Goal: Task Accomplishment & Management: Use online tool/utility

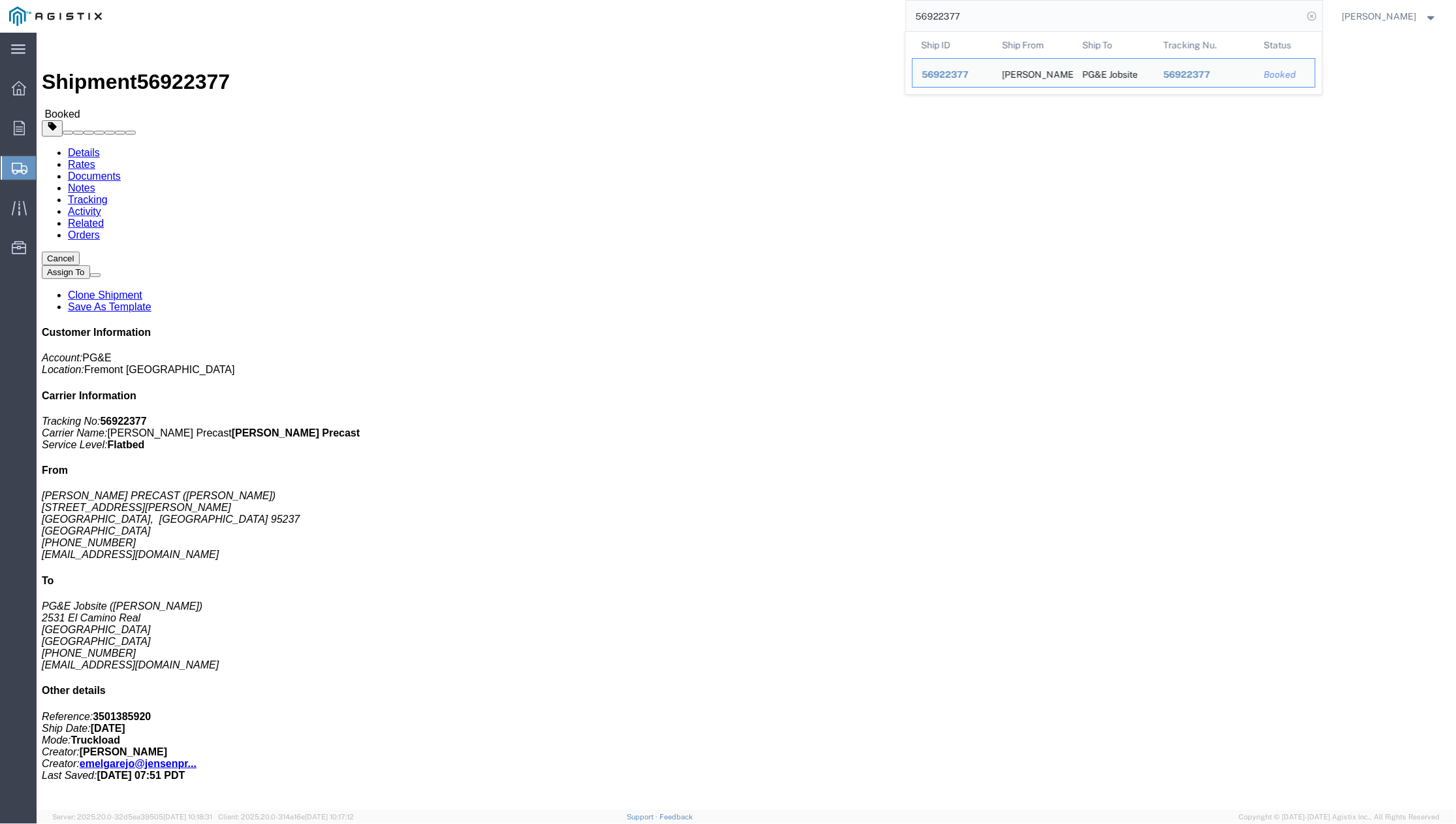
click at [1312, 15] on icon at bounding box center [1313, 17] width 19 height 19
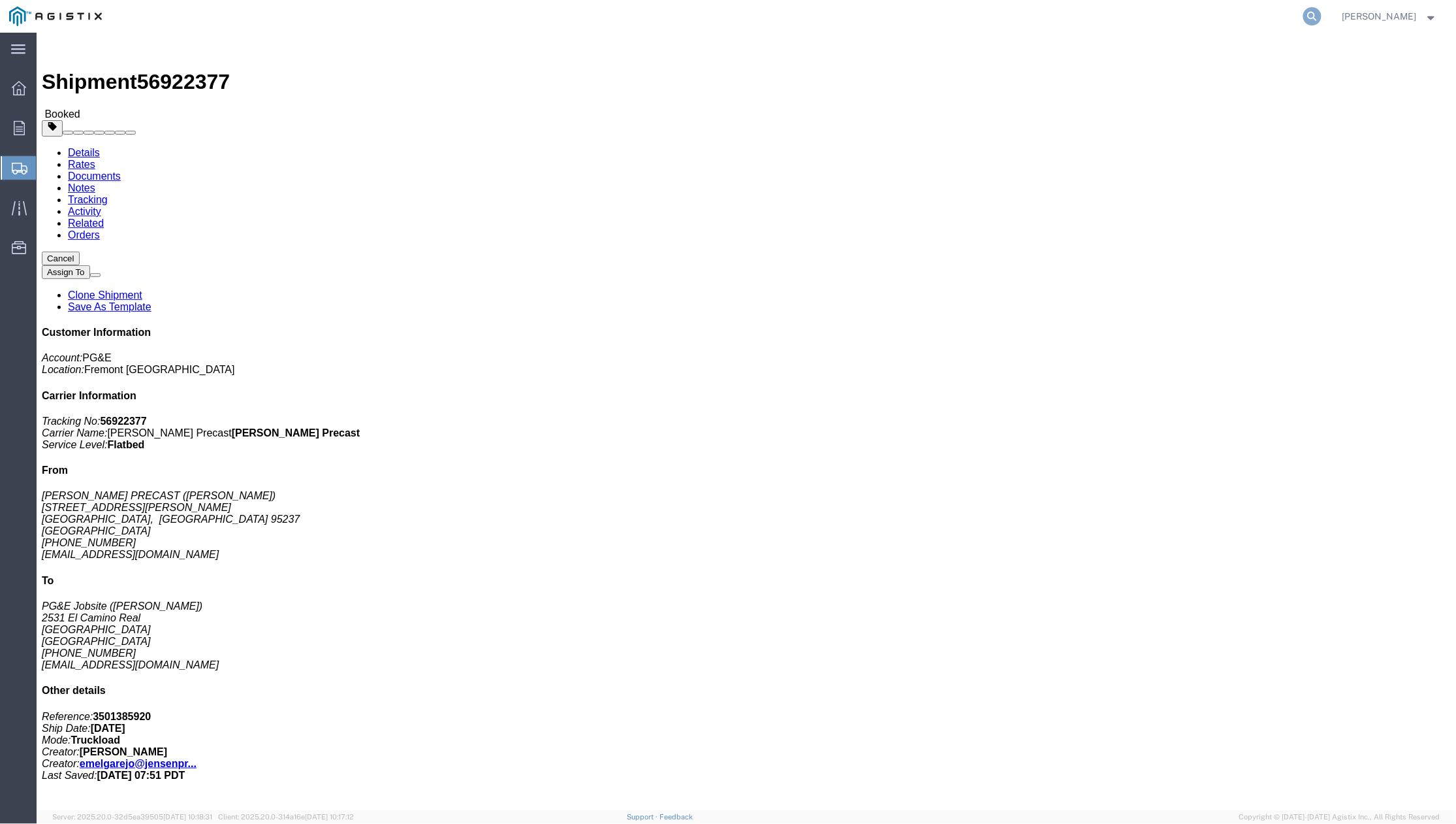
click at [1319, 19] on icon at bounding box center [1313, 17] width 19 height 19
paste input "54829125"
type input "54829125"
click button "Assign To"
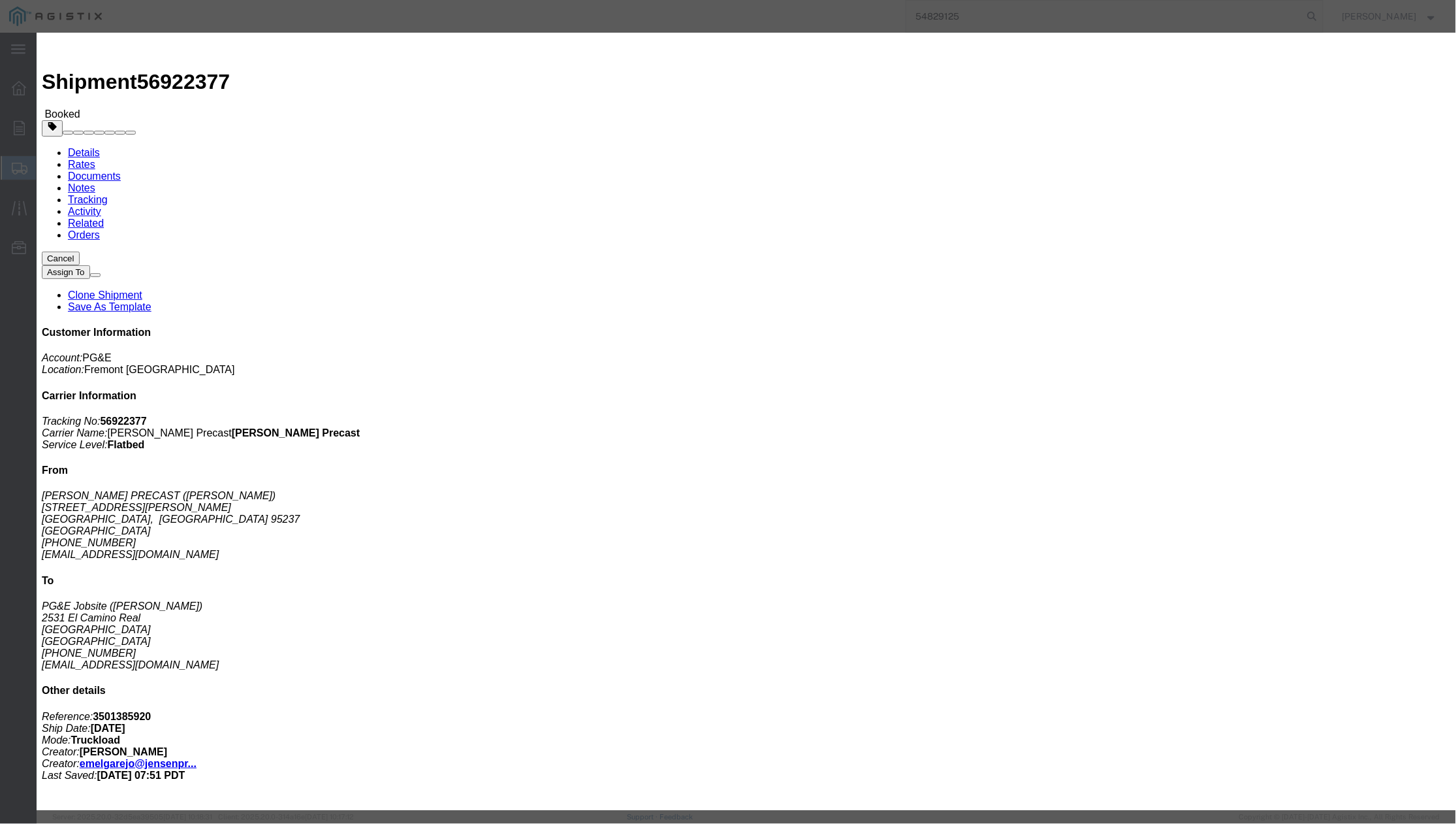
select select
click button "Cancel"
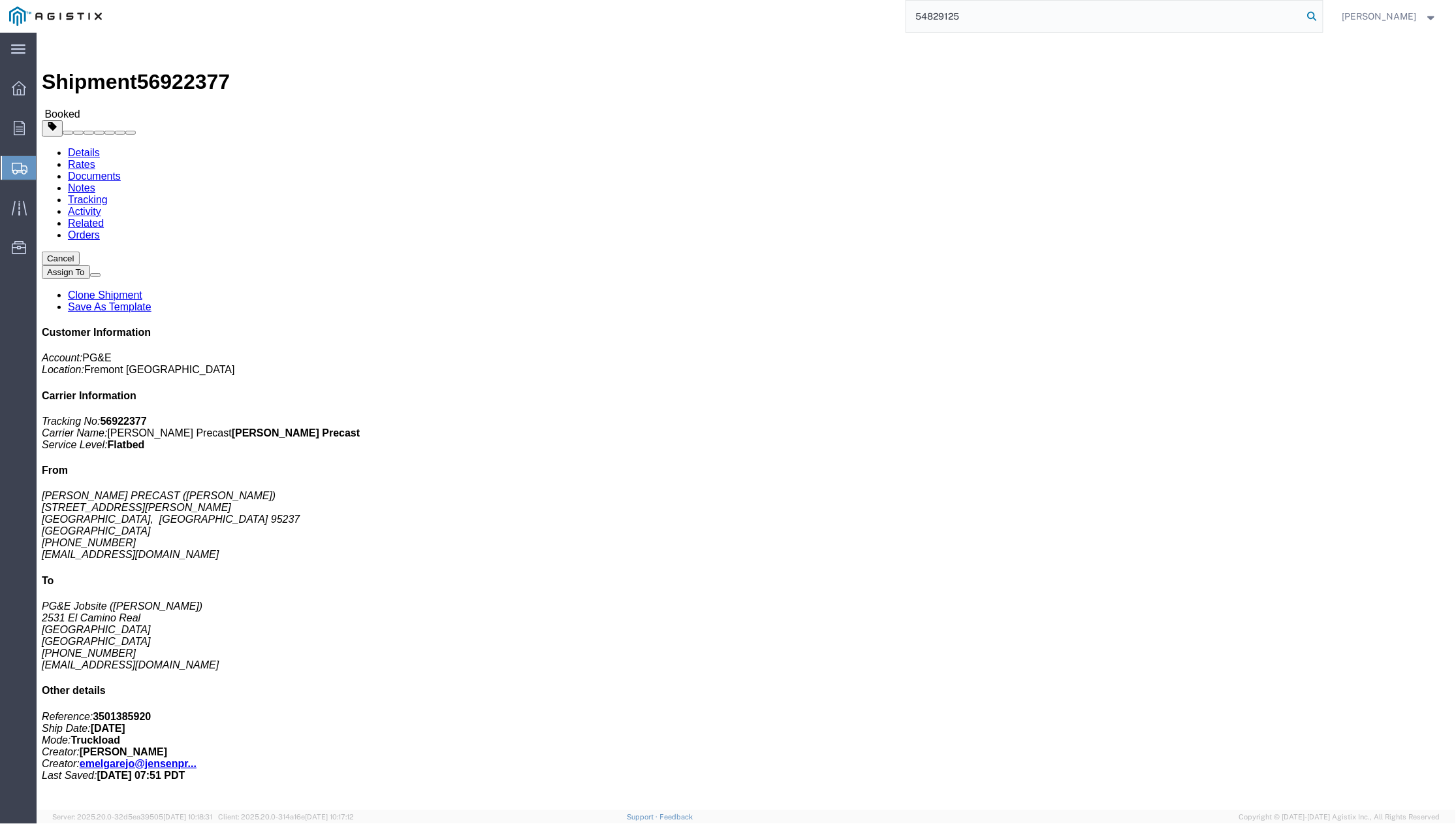
click at [1321, 19] on icon at bounding box center [1313, 17] width 19 height 19
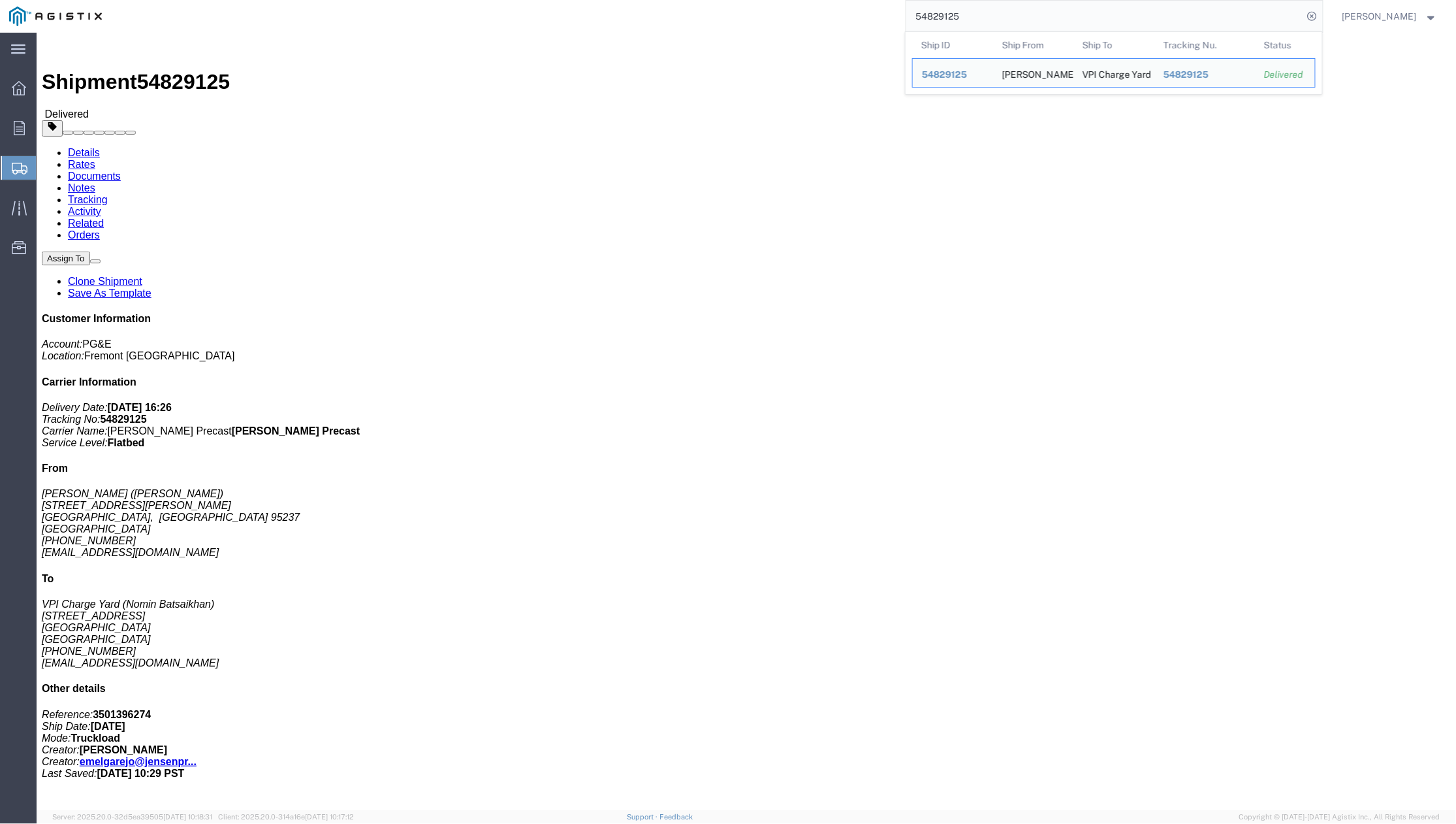
drag, startPoint x: 802, startPoint y: 276, endPoint x: 1060, endPoint y: 258, distance: 258.6
click div "Leg 1 - Truckload Vehicle 1: Flat Bed Number of trucks: 1"
click link "Clone Shipment"
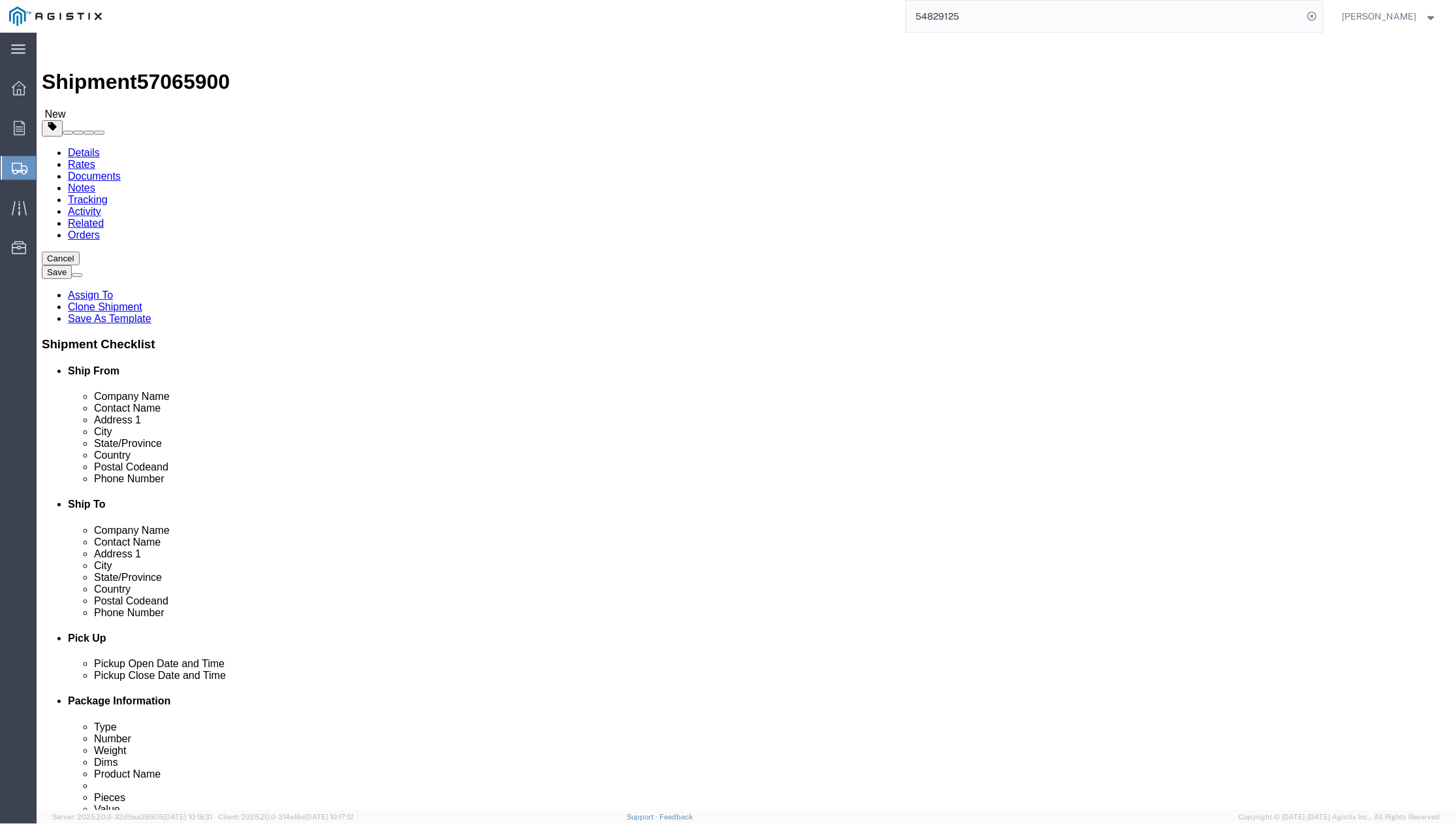
select select
drag, startPoint x: 298, startPoint y: 380, endPoint x: 175, endPoint y: 384, distance: 123.1
click div "Contact Name [PERSON_NAME]"
type input "esm"
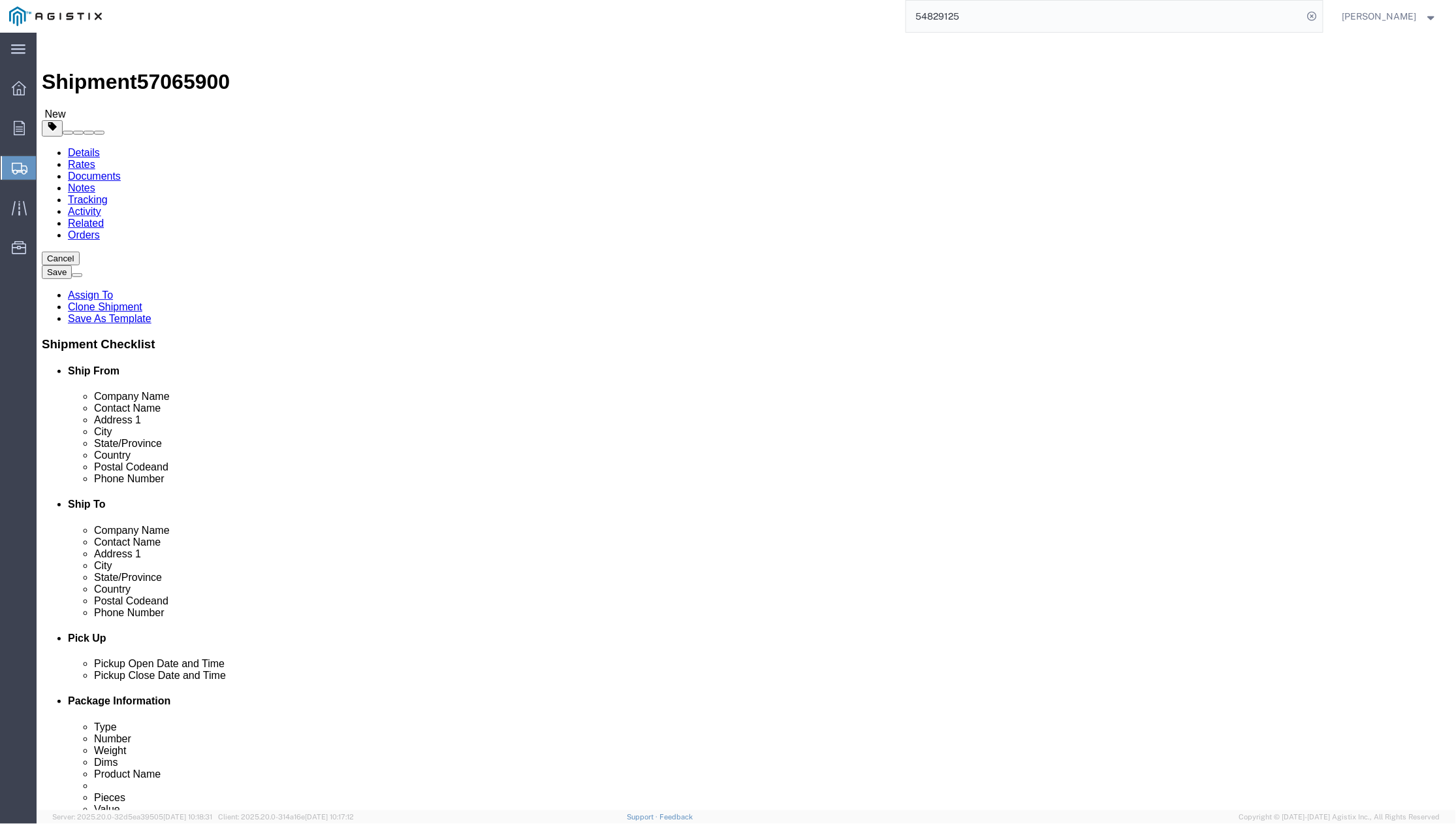
click p "- [PERSON_NAME] PRECAST - ([PERSON_NAME]) [STREET_ADDRESS][PERSON_NAME]"
select select "CA"
type input "[PERSON_NAME]"
drag, startPoint x: 855, startPoint y: 382, endPoint x: 787, endPoint y: 384, distance: 68.0
click input "Nomin Batsaikhan"
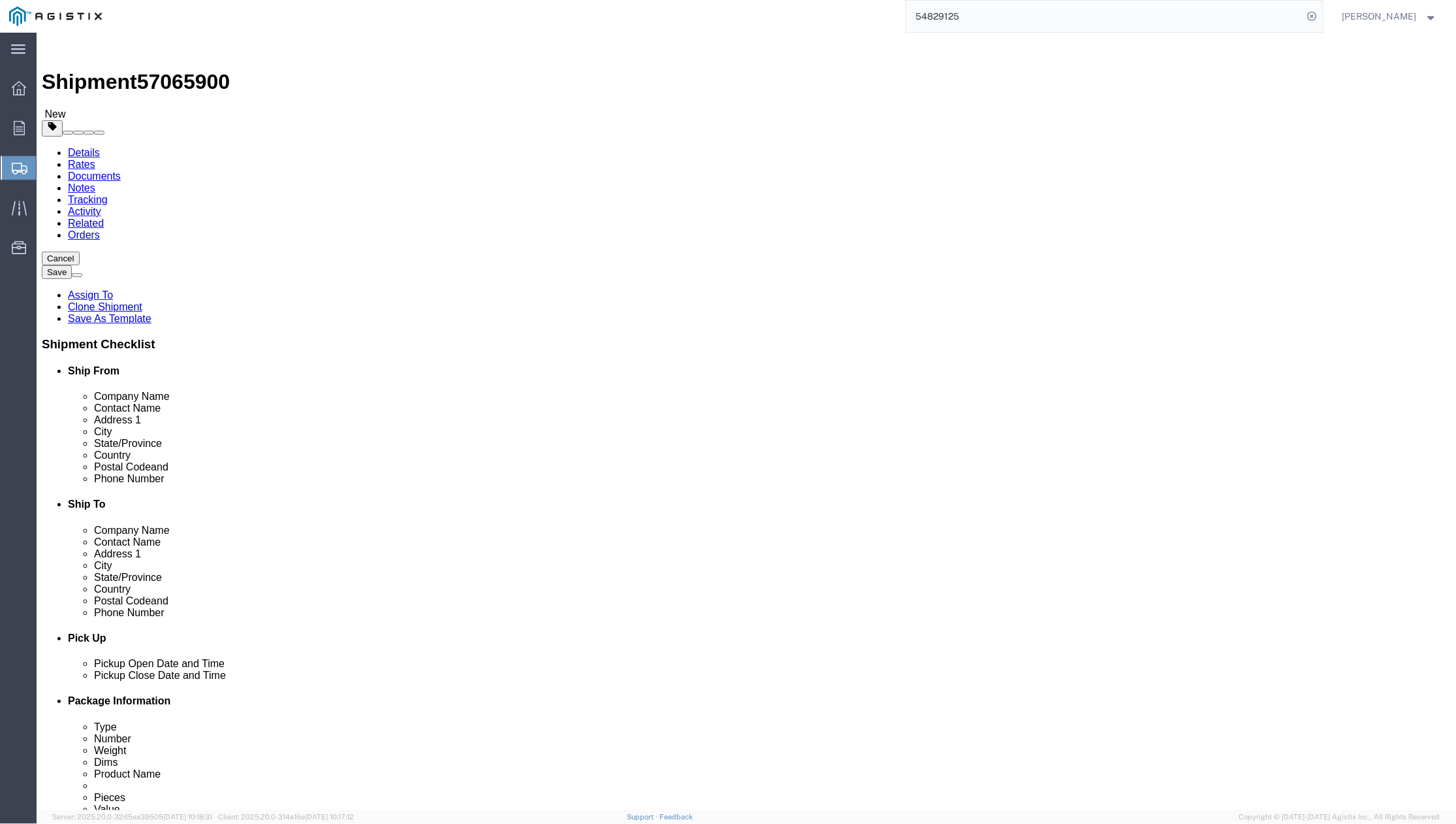
drag, startPoint x: 1358, startPoint y: 475, endPoint x: 1344, endPoint y: 472, distance: 14.3
click div "Cancel Save Assign To Clone Shipment Save As Template Shipment Checklist Ship F…"
click input "[PERSON_NAME]"
type input "[PERSON_NAME]"
drag, startPoint x: 827, startPoint y: 581, endPoint x: 795, endPoint y: 584, distance: 32.1
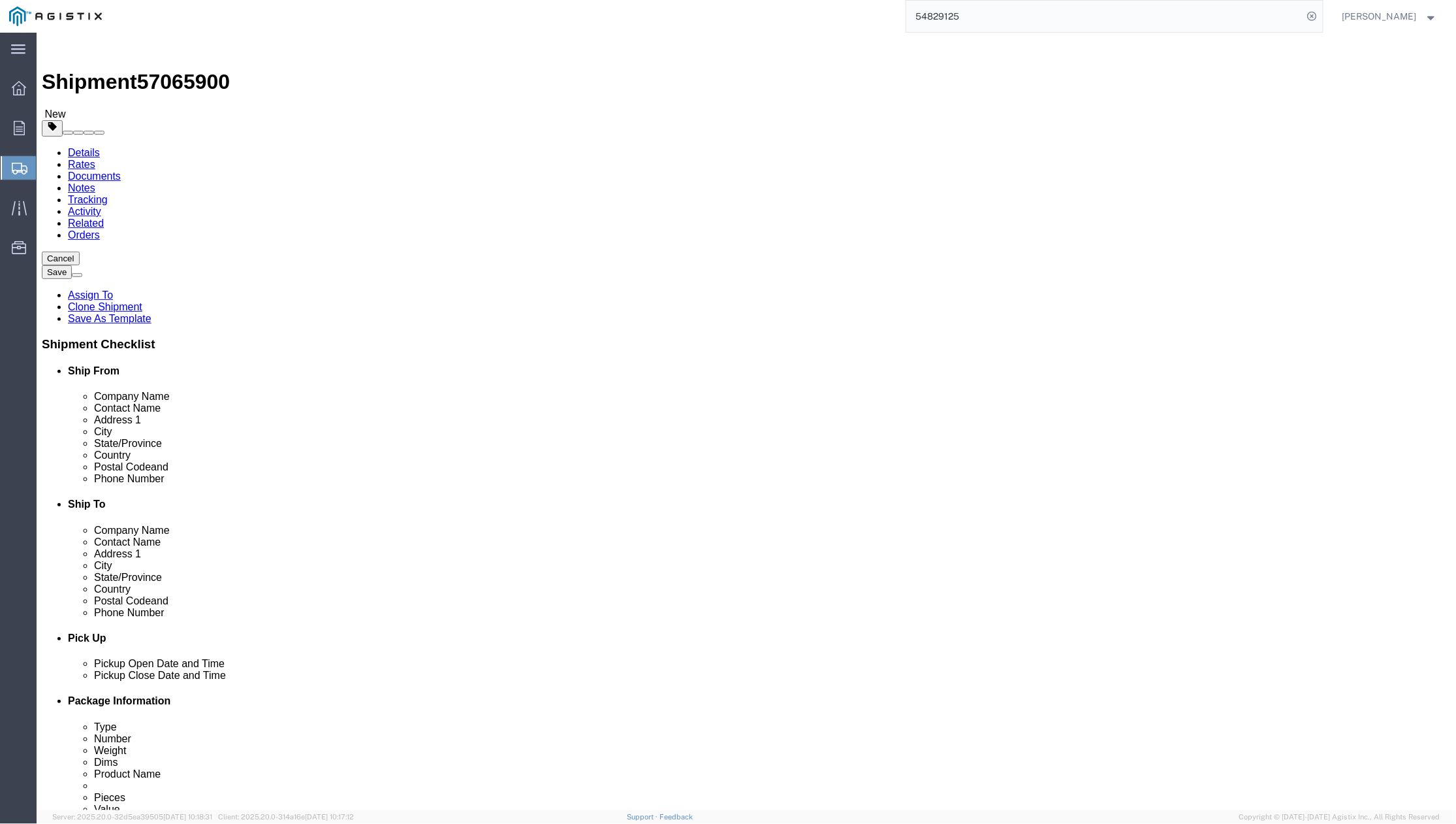
click input "[EMAIL_ADDRESS][DOMAIN_NAME]"
paste input "[PERSON_NAME] <[PERSON_NAME][EMAIL_ADDRESS][DOMAIN_NAME]>"
drag, startPoint x: 864, startPoint y: 577, endPoint x: 771, endPoint y: 573, distance: 93.1
click div "Email [PERSON_NAME] <[PERSON_NAME][EMAIL_ADDRESS][DOMAIN_NAME]>"
click input "[PERSON_NAME][EMAIL_ADDRESS][DOMAIN_NAME]>"
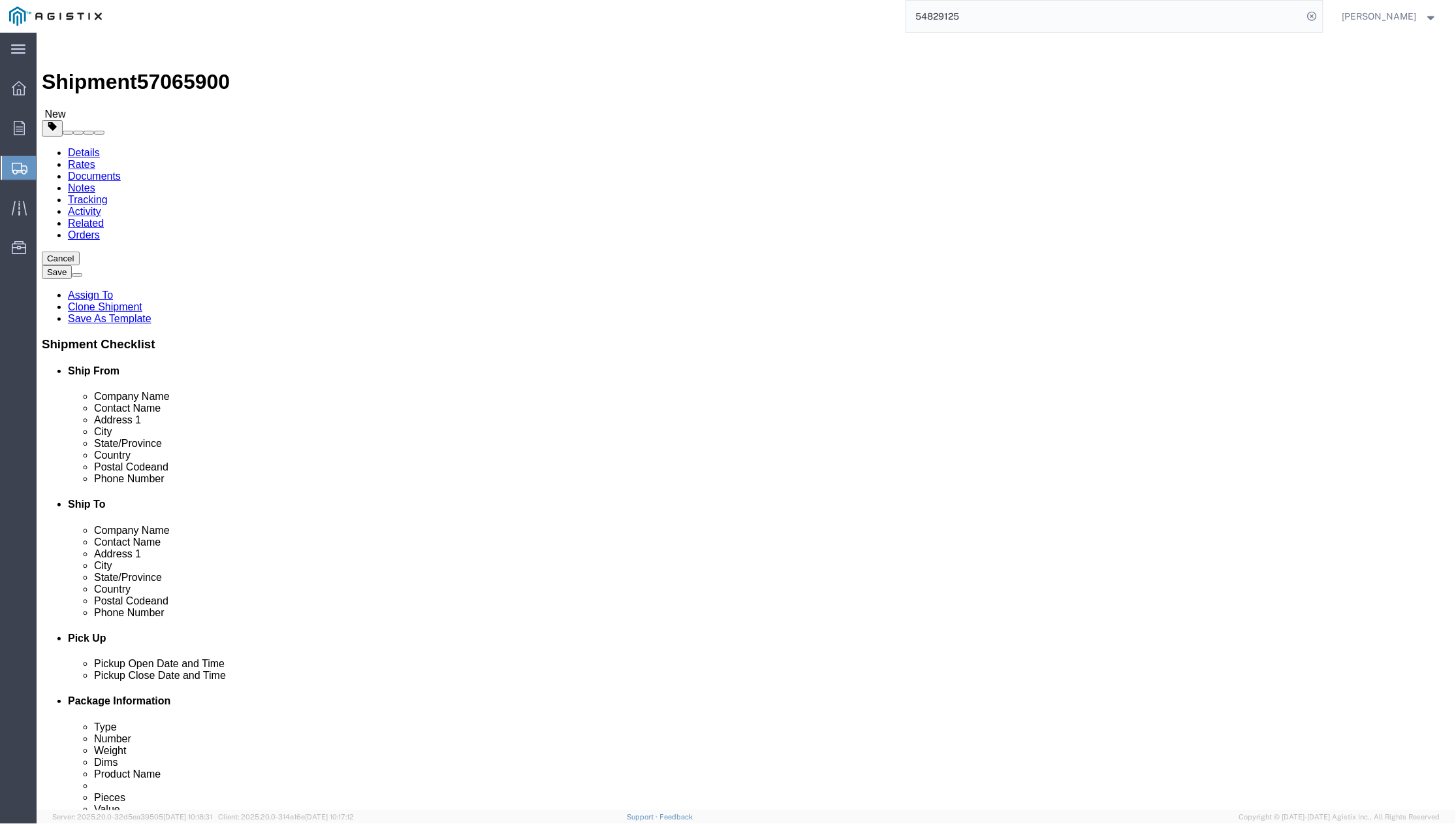
type input "[PERSON_NAME][EMAIL_ADDRESS][DOMAIN_NAME]"
drag, startPoint x: 893, startPoint y: 551, endPoint x: 827, endPoint y: 563, distance: 67.1
click div "[PHONE_NUMBER]"
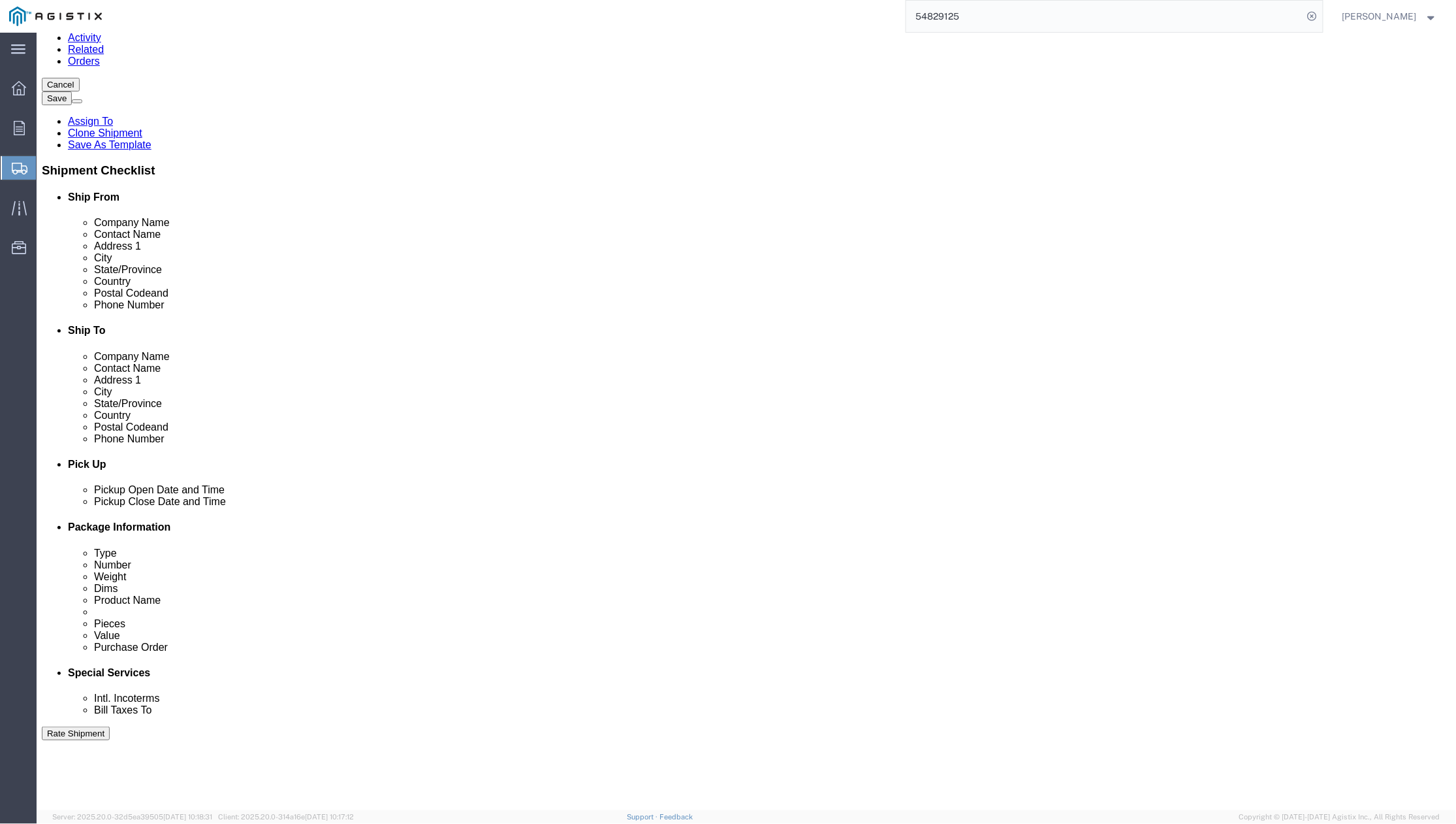
scroll to position [348, 0]
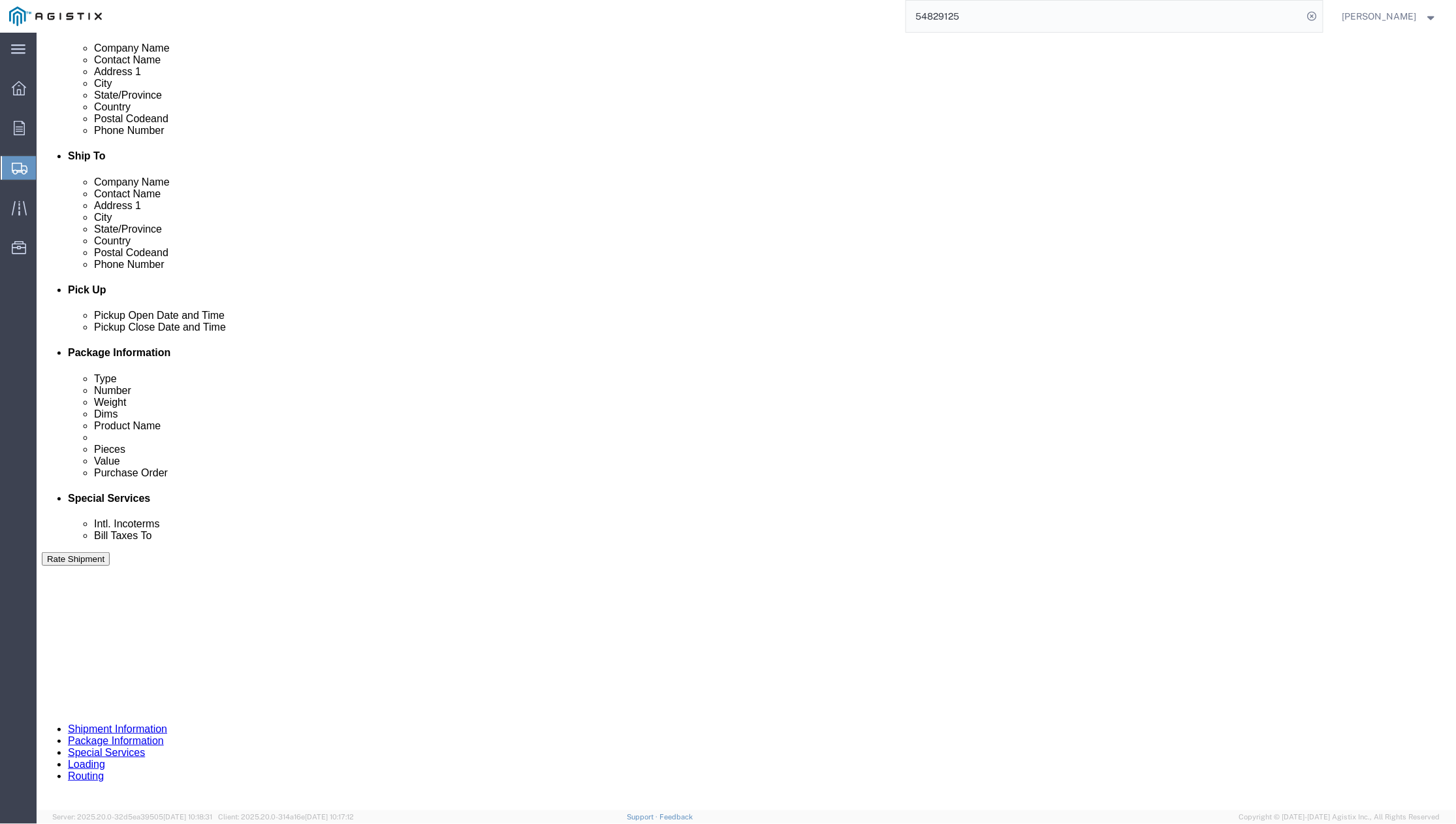
type input "[PHONE_NUMBER]"
click div "[DATE] 5:00 PM"
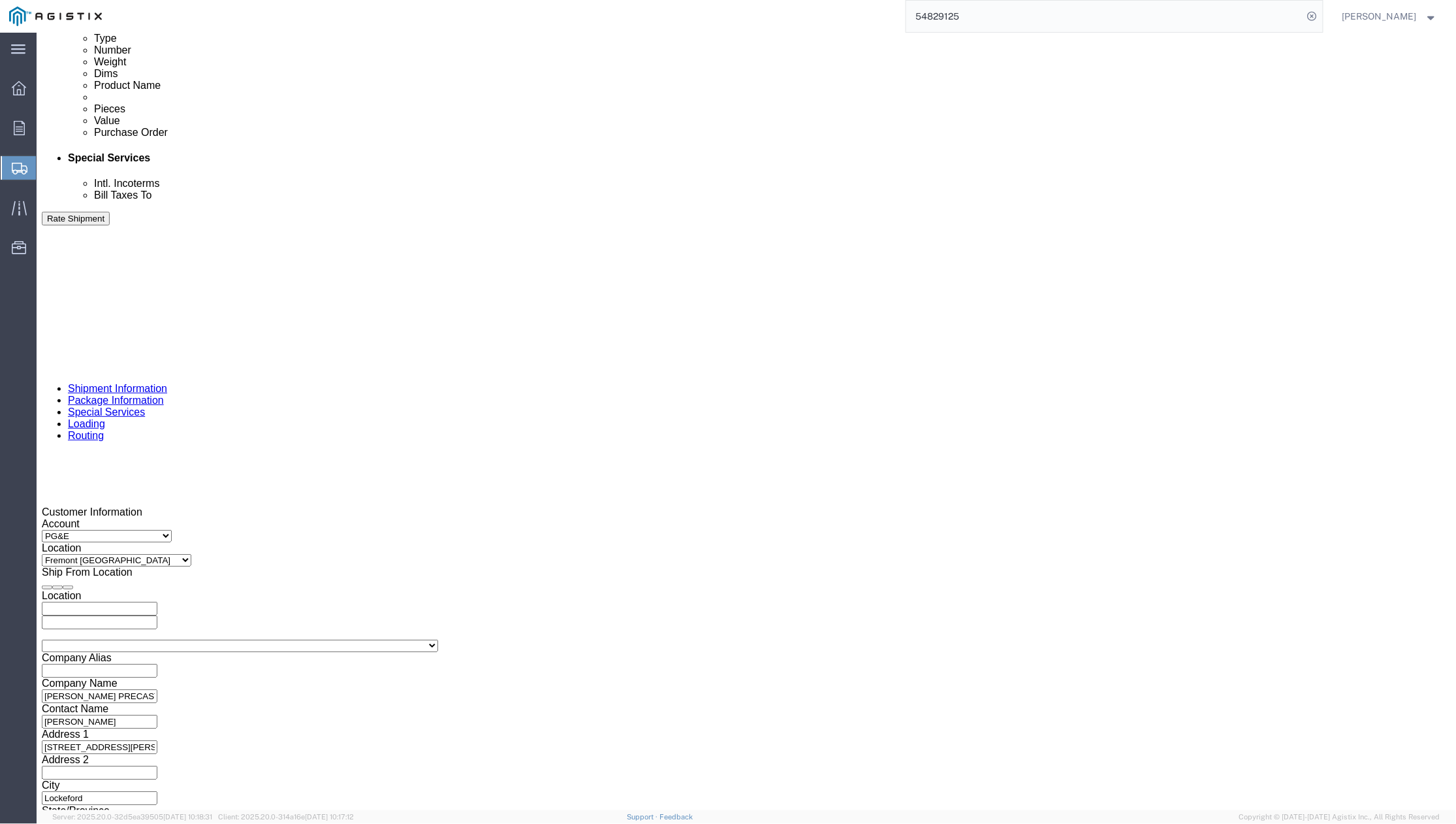
click div "Shipping Mode (Optional)"
click icon "button"
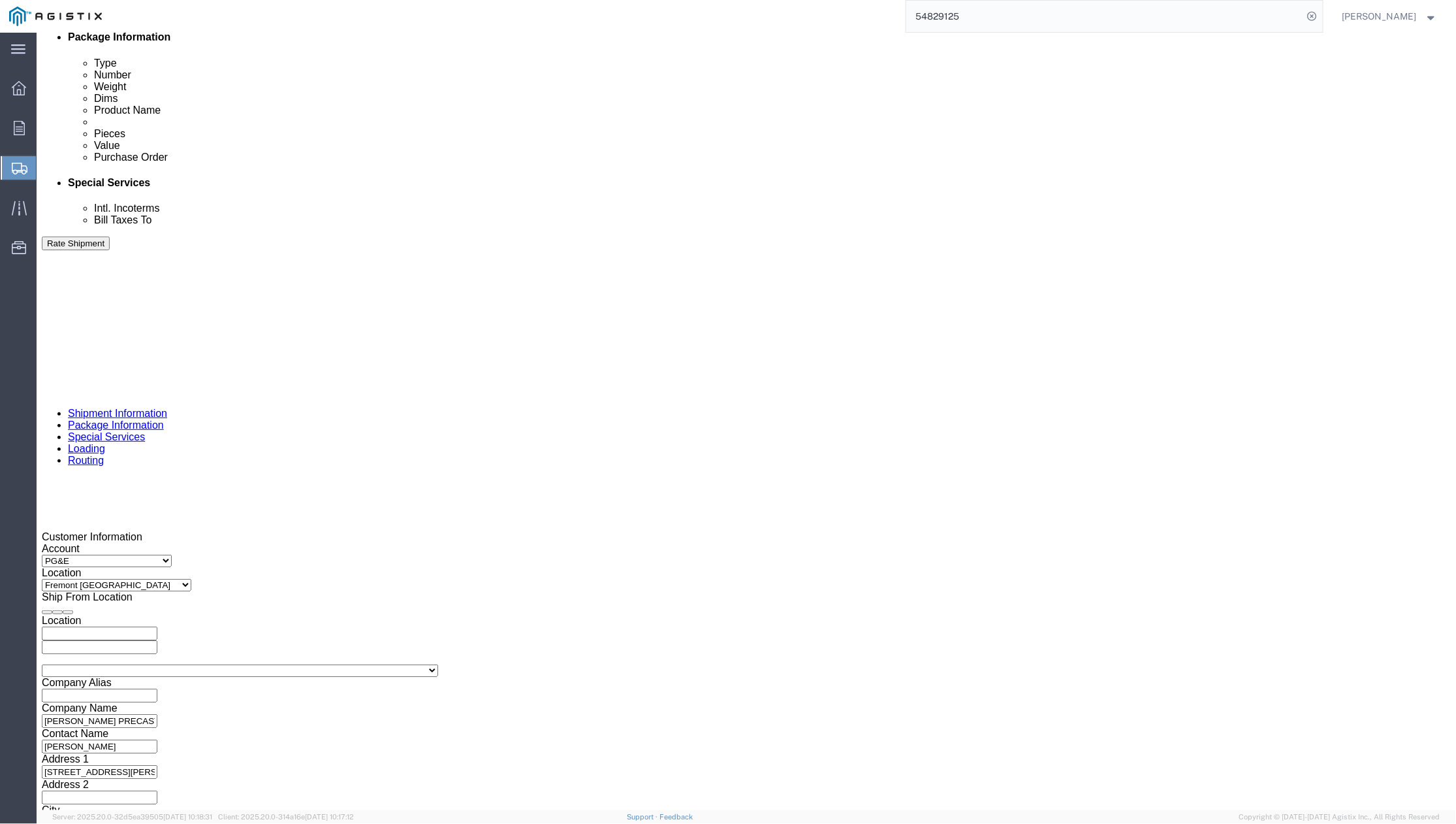
click icon "button"
click div "Cancel Save Assign To Clone Shipment Save As Template Shipment Checklist Ship F…"
drag, startPoint x: 406, startPoint y: 157, endPoint x: 374, endPoint y: 11, distance: 149.5
click div "VPI Charge Yard [STREET_ADDRESS] Pickup Delivery"
drag, startPoint x: 295, startPoint y: 413, endPoint x: 321, endPoint y: 423, distance: 27.9
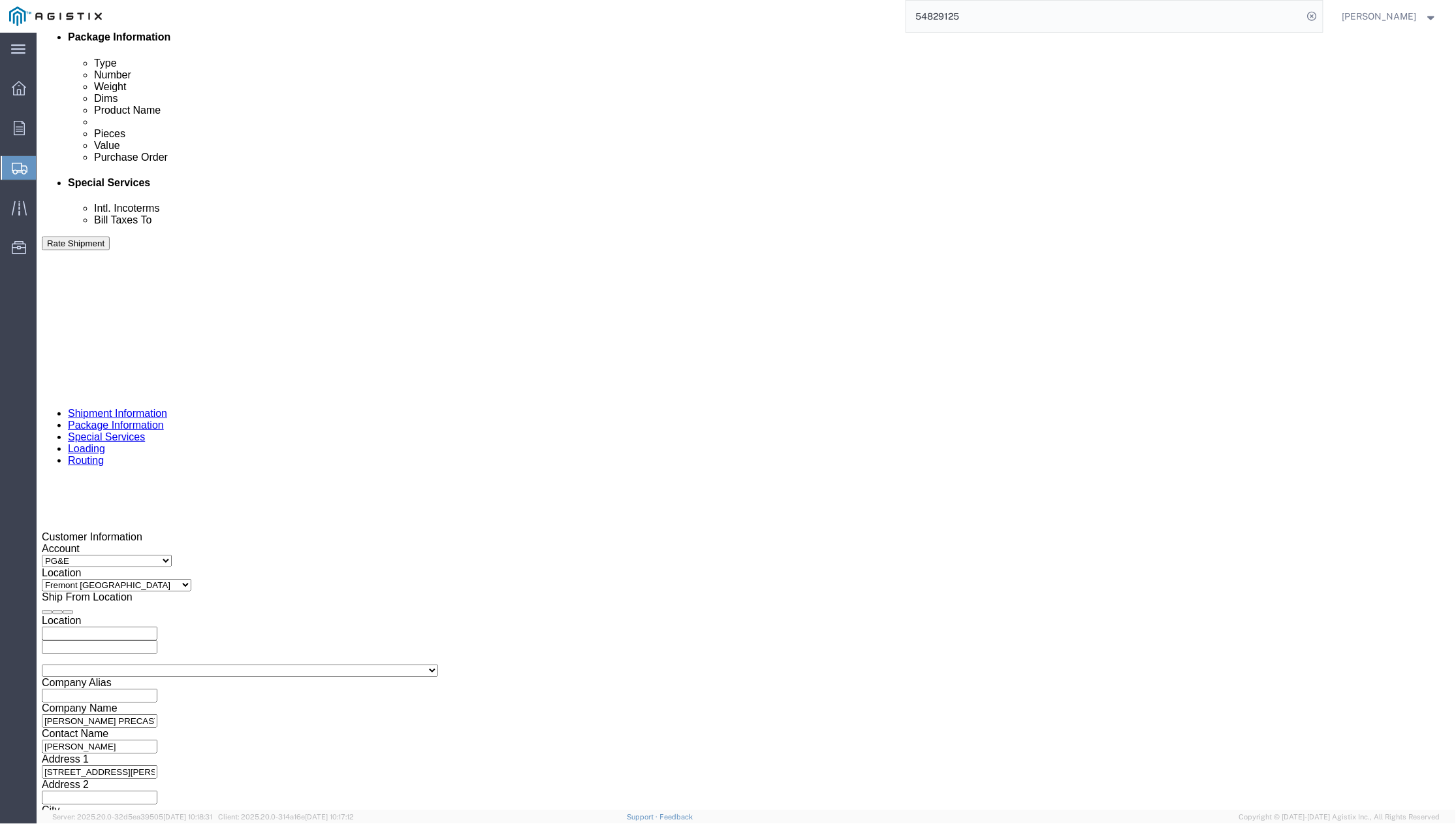
click div "References Add reference"
drag, startPoint x: 314, startPoint y: 454, endPoint x: 194, endPoint y: 466, distance: 120.6
click div "Select Account Type Activity ID Airline Appointment Number ASN Batch Request # …"
paste input "350142497"
type input "350142497"
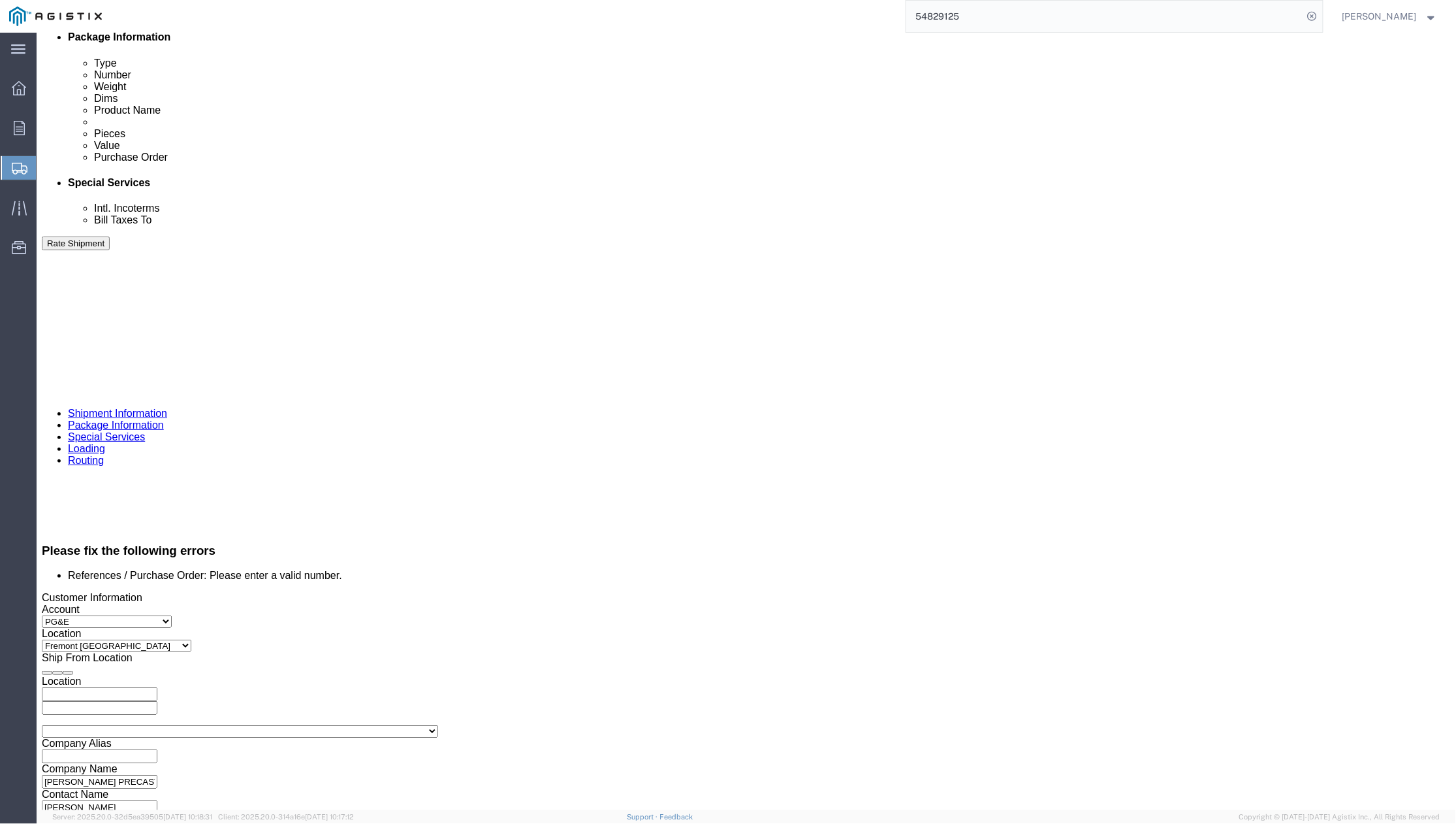
scroll to position [720, 0]
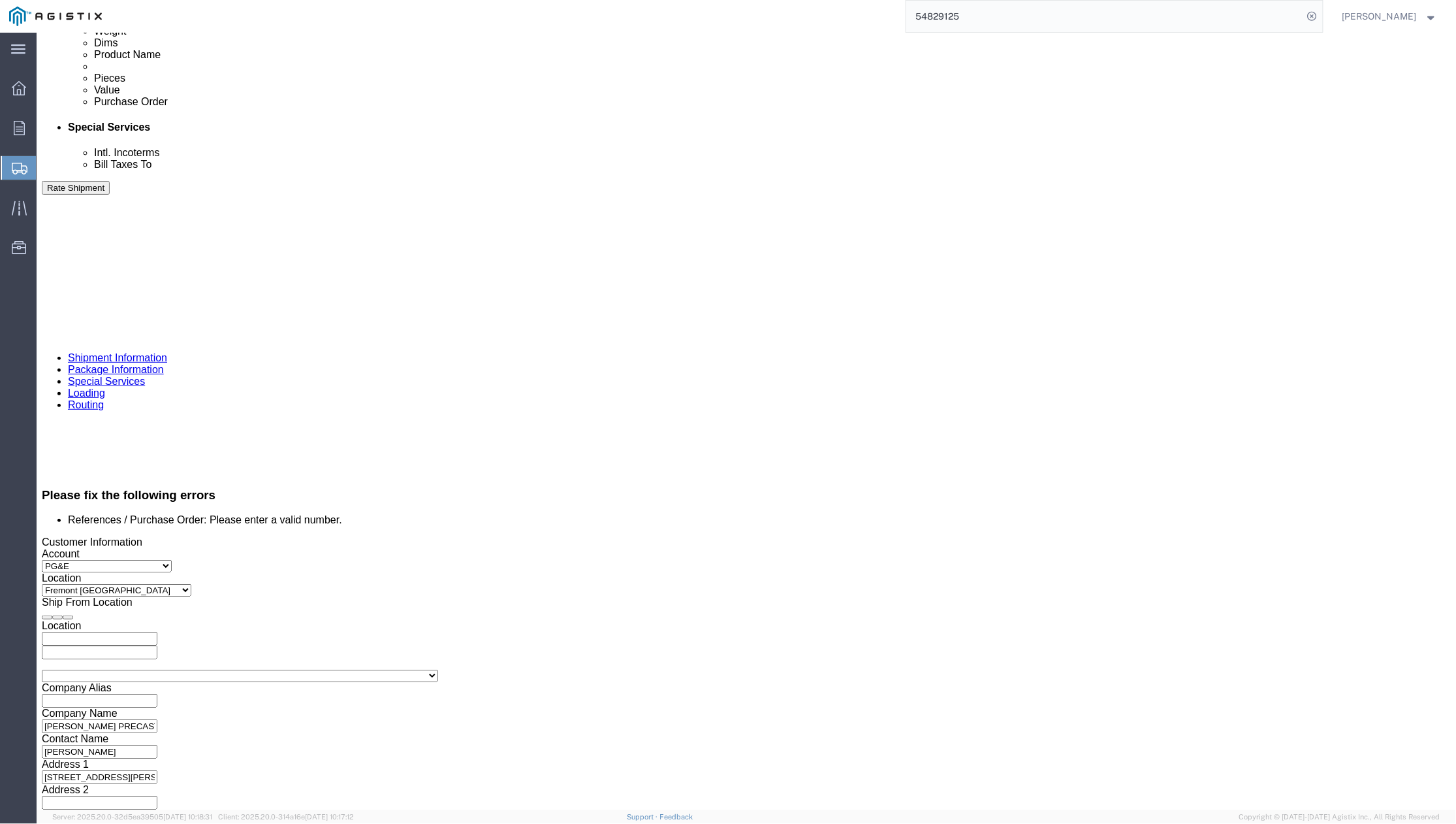
click input "366762"
drag, startPoint x: 648, startPoint y: 460, endPoint x: 549, endPoint y: 512, distance: 111.8
click div "Select Account Type Activity ID Airline Appointment Number ASN Batch Request # …"
paste input "414997"
type input "414997"
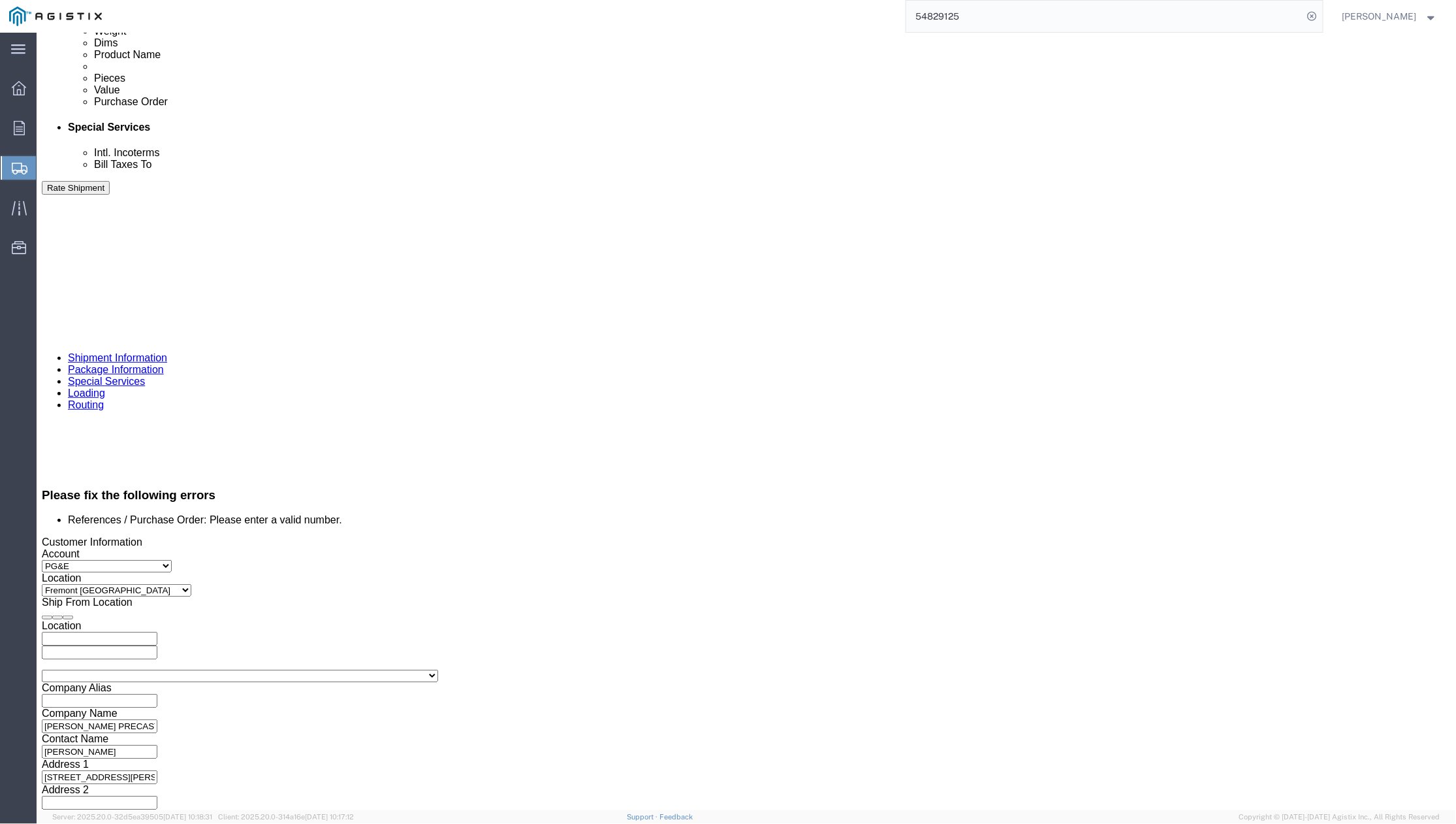
drag, startPoint x: 496, startPoint y: 518, endPoint x: 484, endPoint y: 518, distance: 12.0
click div "Shipping Mode (Optional)"
click input "350142497"
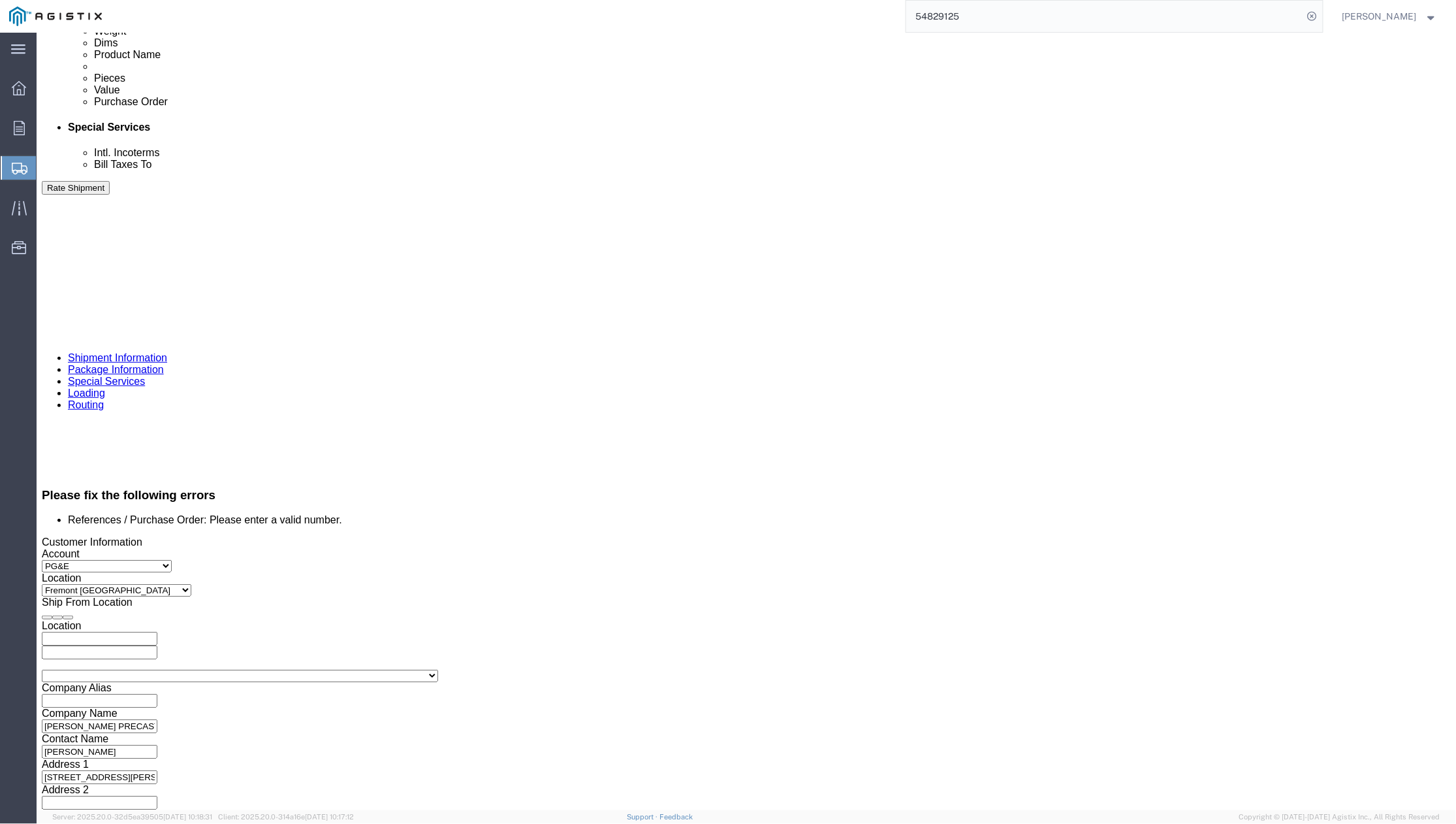
click input "350142497"
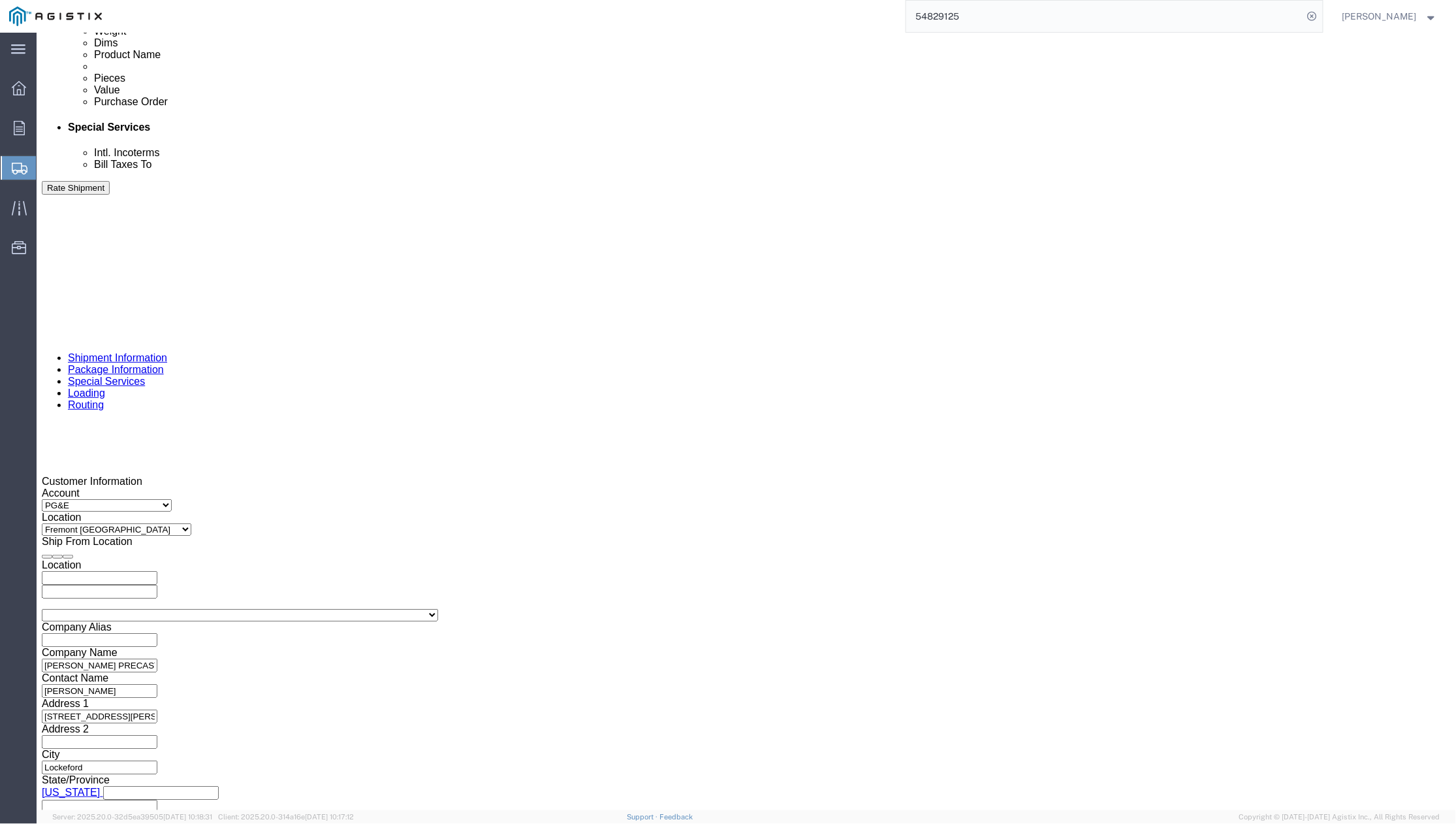
scroll to position [664, 0]
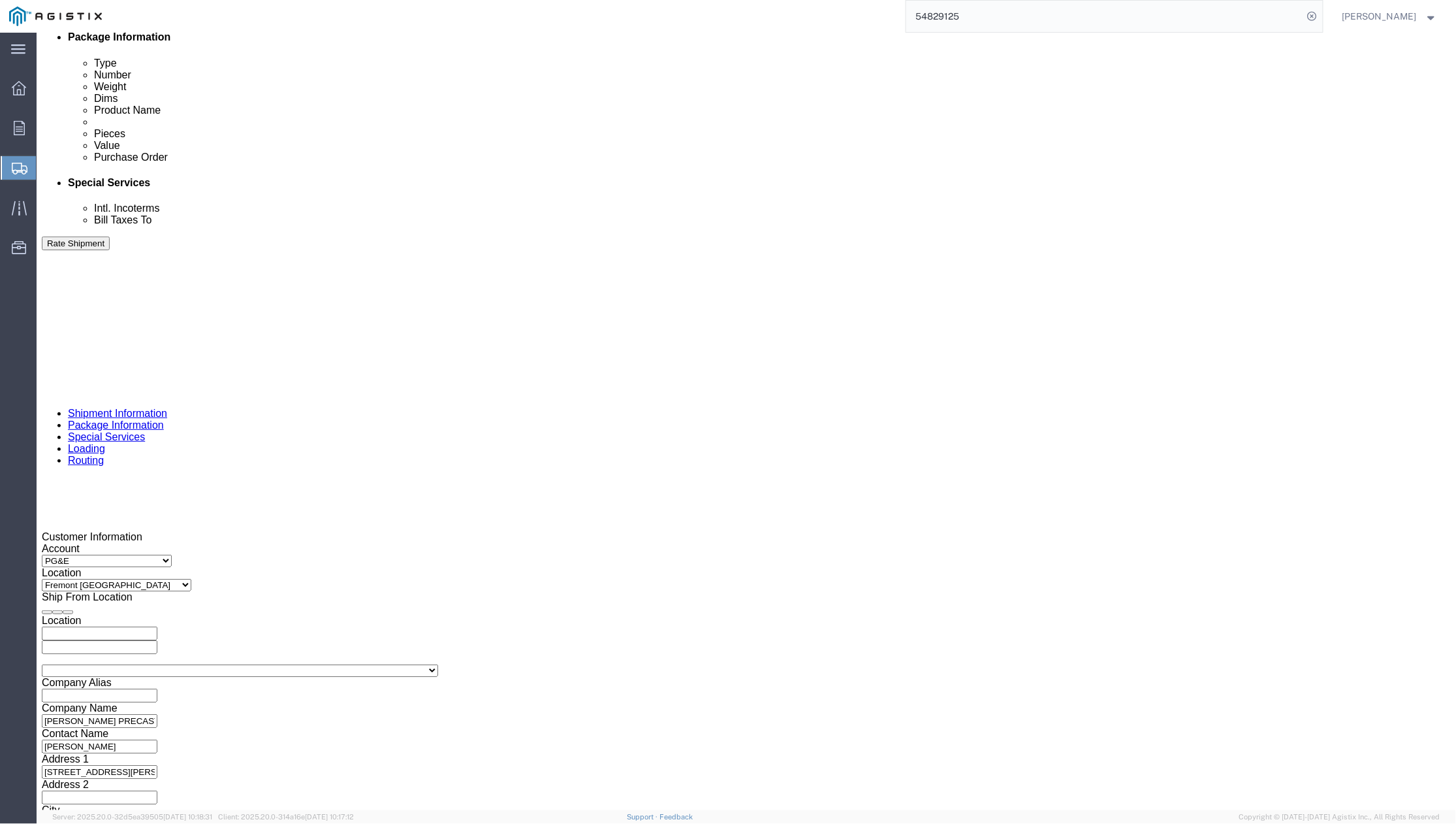
type input "3501424974"
click div "Shipping Mode (Optional)"
click button "Continue"
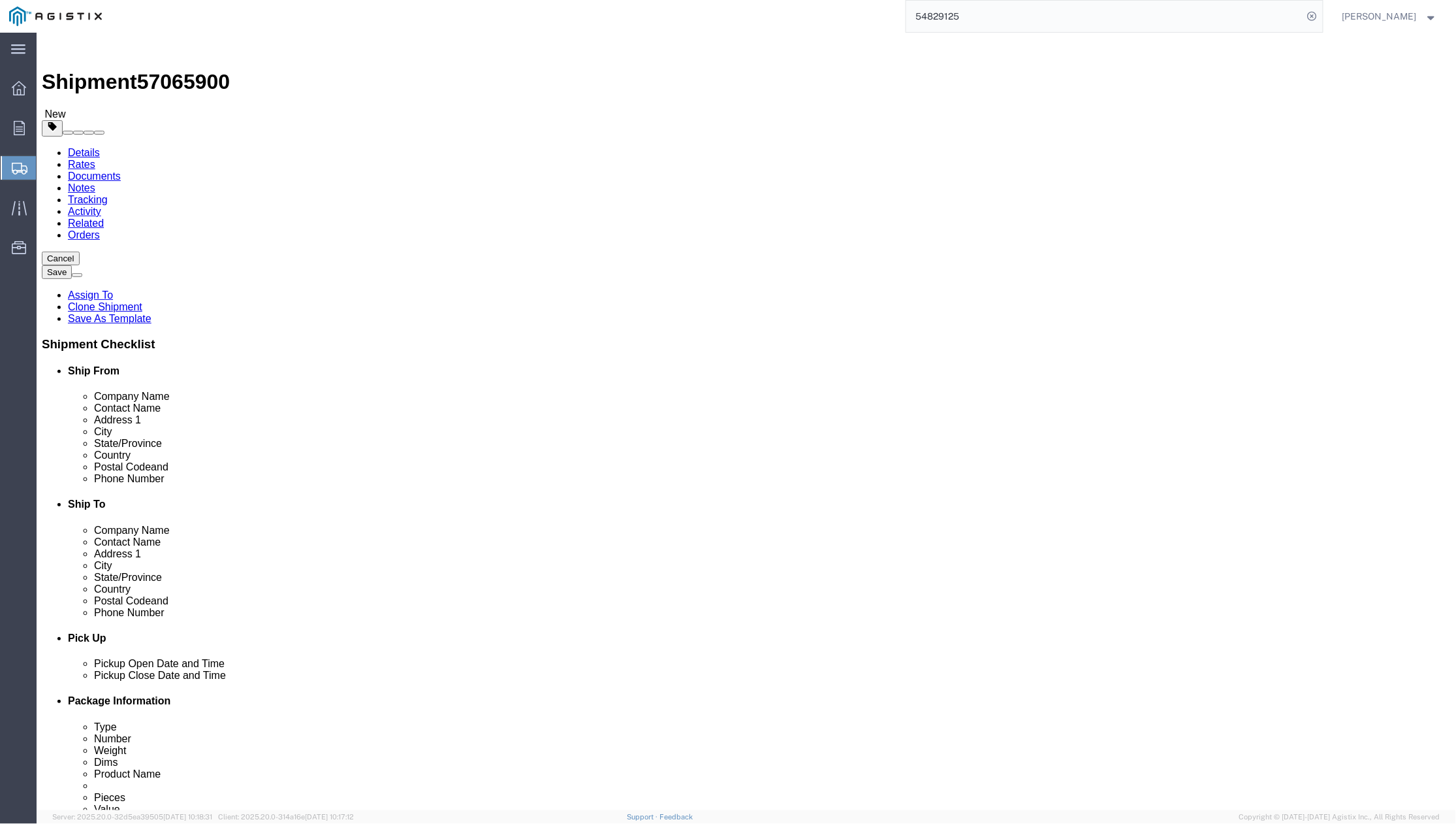
drag, startPoint x: 744, startPoint y: 559, endPoint x: 589, endPoint y: 465, distance: 181.3
click div "Previous Continue"
drag, startPoint x: 405, startPoint y: 299, endPoint x: 376, endPoint y: 307, distance: 30.1
click input "10.00"
type input "72"
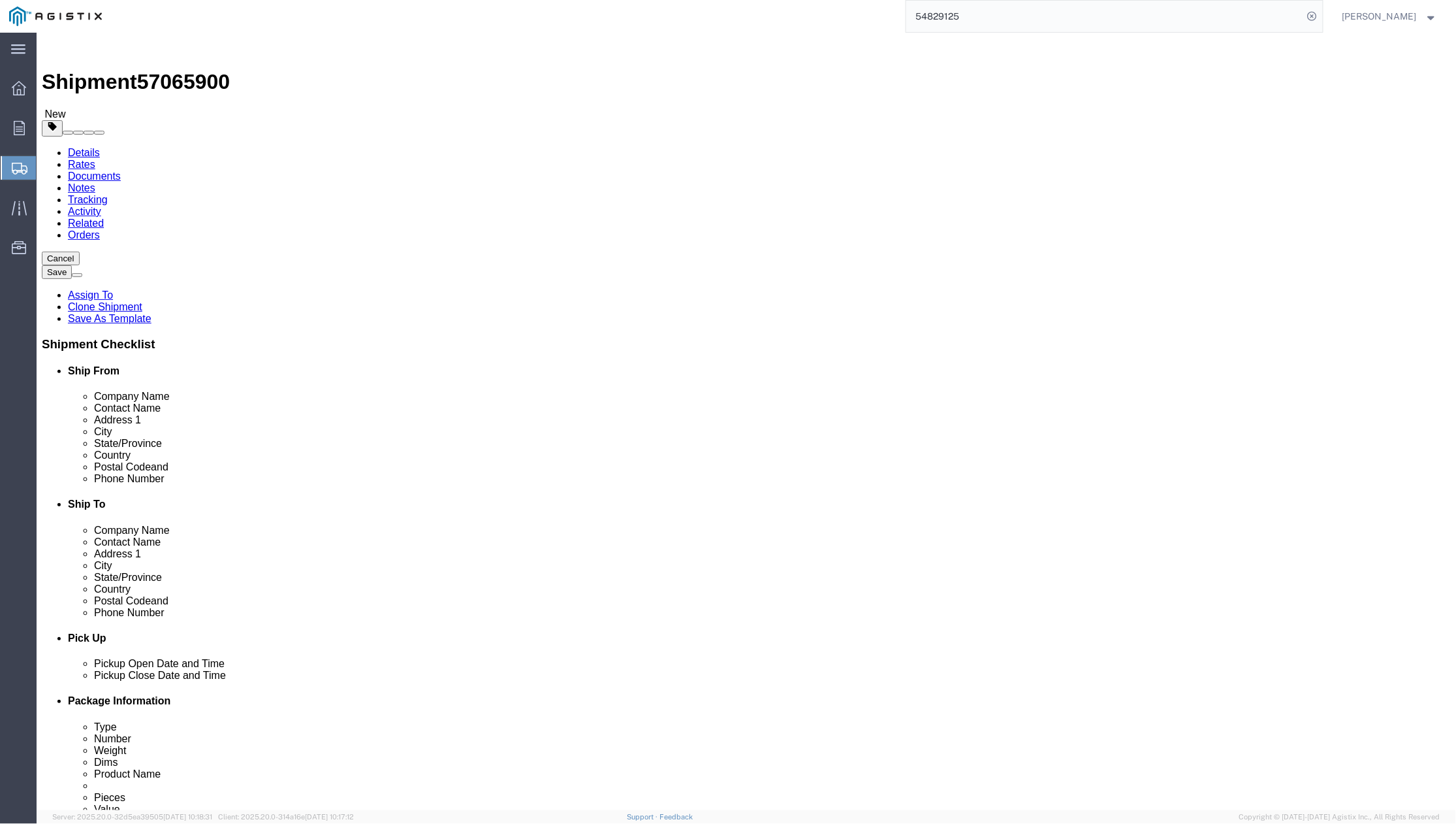
click dd "1.00 USD"
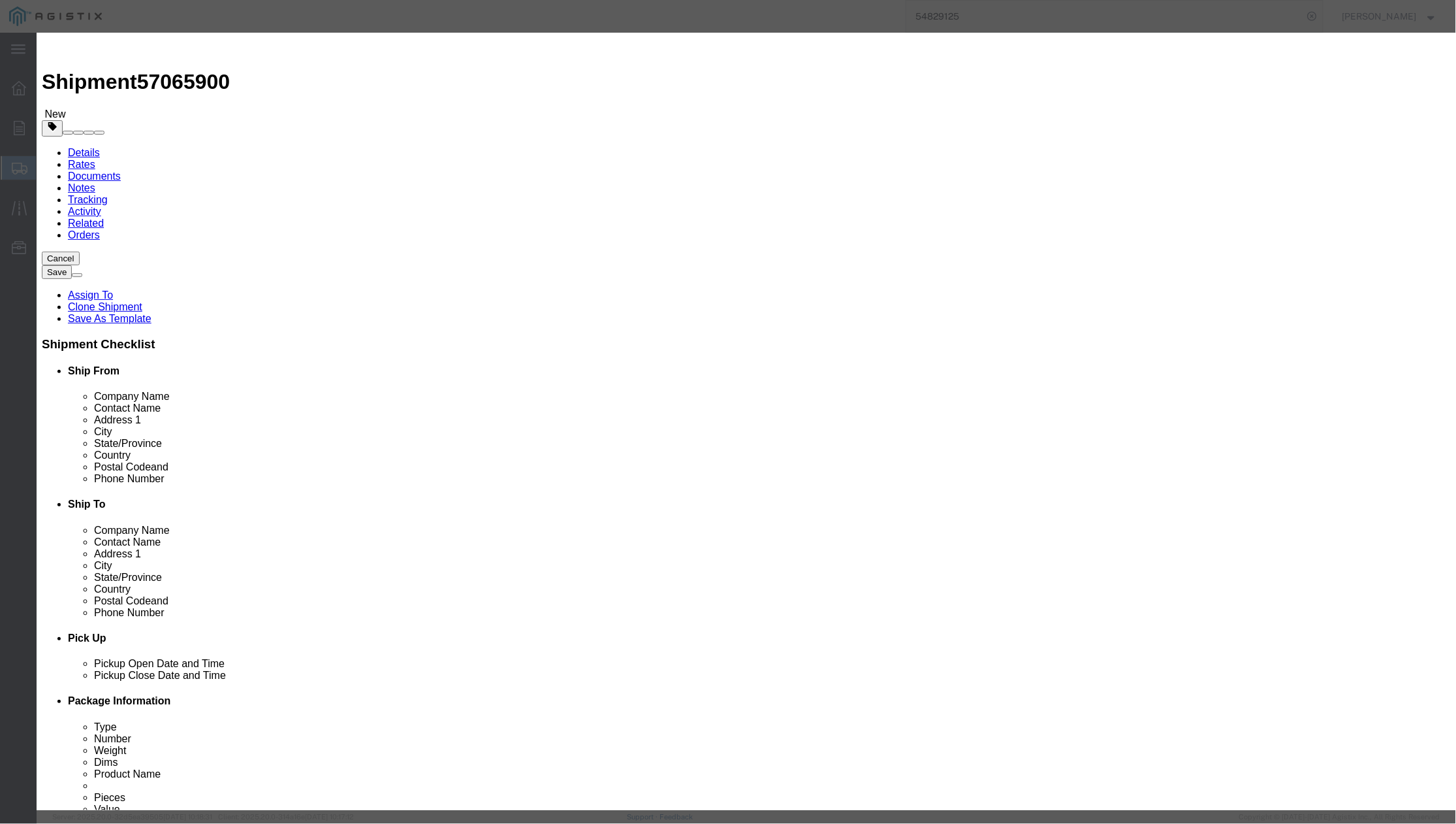
click div
drag, startPoint x: 539, startPoint y: 97, endPoint x: 595, endPoint y: 87, distance: 56.9
click input "# 7 SPLICE IVT COVER"
type input "# 7 SPLICE HVT ASSEMBLY"
drag, startPoint x: 484, startPoint y: 112, endPoint x: 447, endPoint y: 110, distance: 37.1
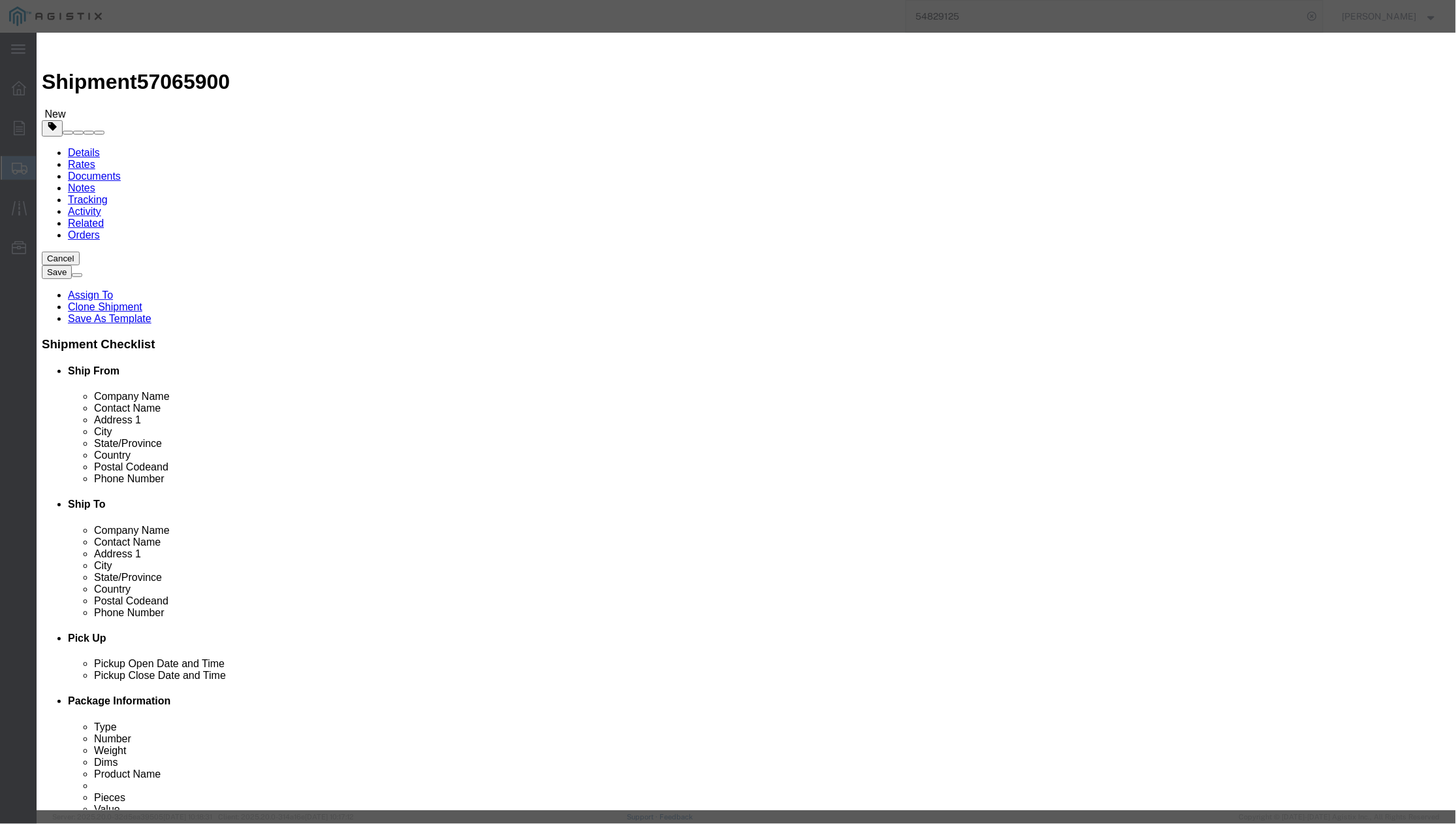
click div "Product Name # 7 SPLICE HVT ASSEMBLY Pieces 1.00 Select Bag Barrels 100Board Fe…"
type input "2"
click label "Transport Notes"
drag, startPoint x: 527, startPoint y: 237, endPoint x: 506, endPoint y: 239, distance: 21.1
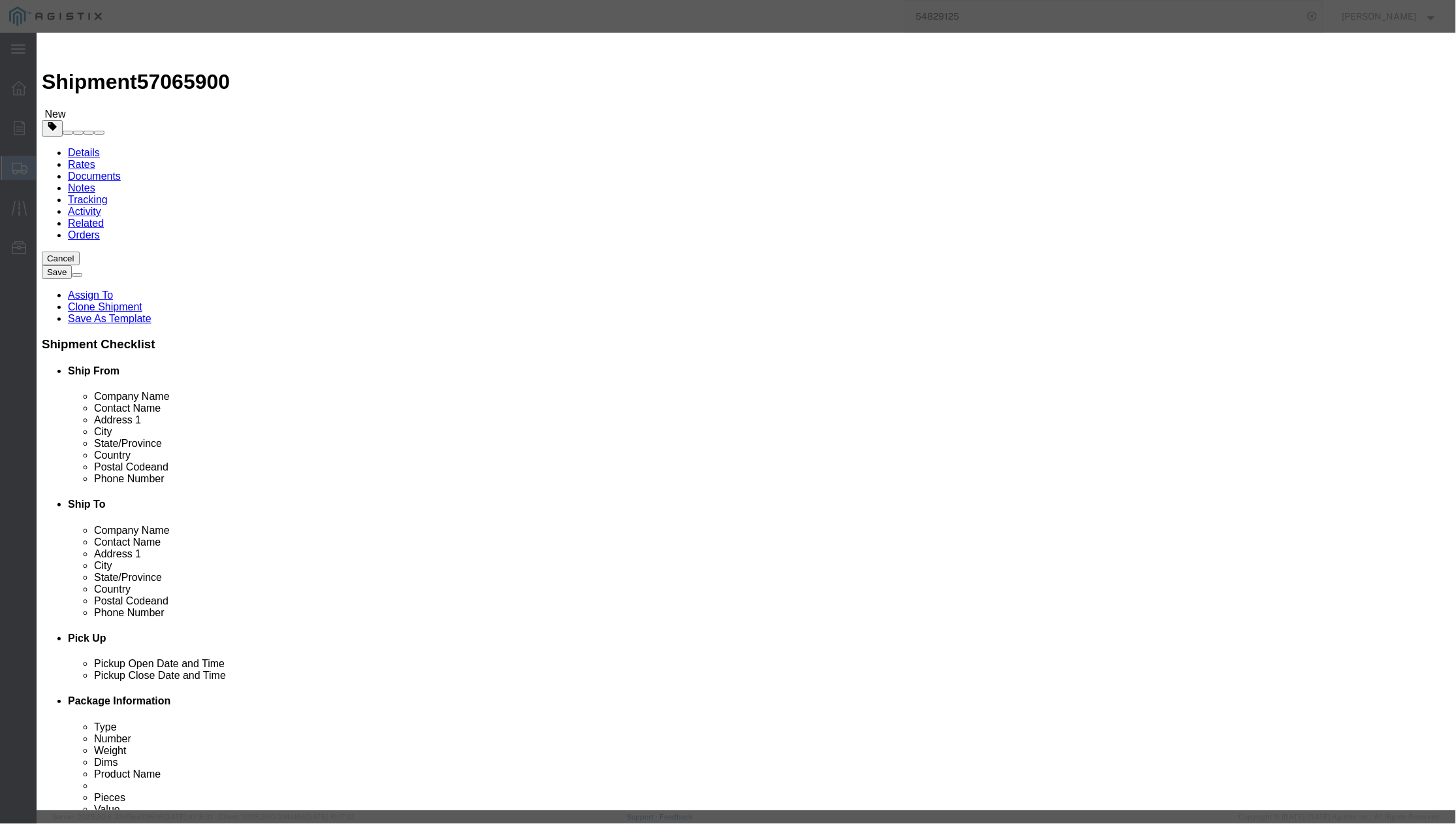
click input "( 04-0642 )"
type input "( 04-1441 )"
click button "Save & Close"
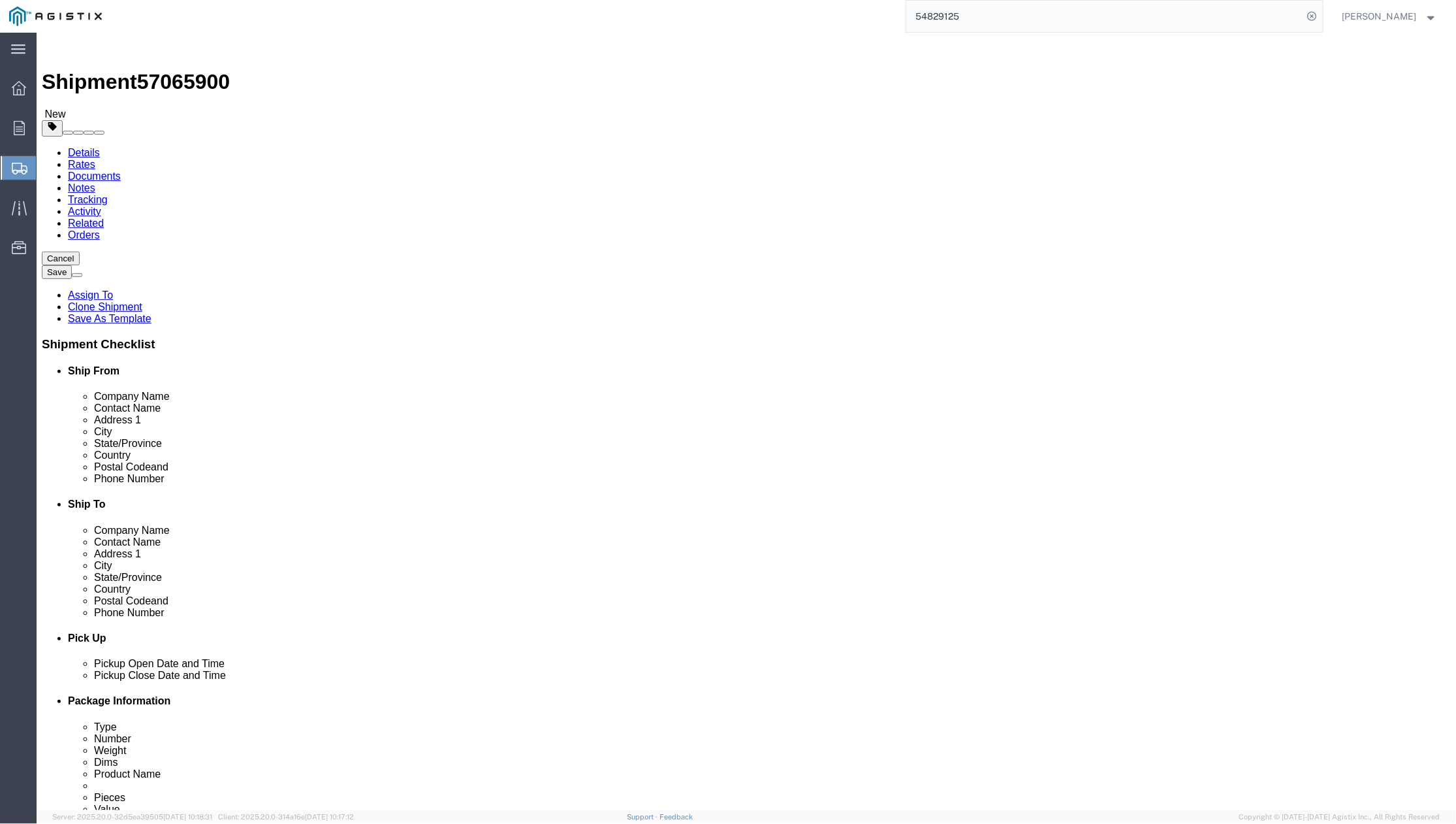
drag, startPoint x: 259, startPoint y: 331, endPoint x: 202, endPoint y: 337, distance: 57.3
click div "530.00 Select kgs lbs"
type input "47000"
click button "Rate Shipment"
click button "Previous"
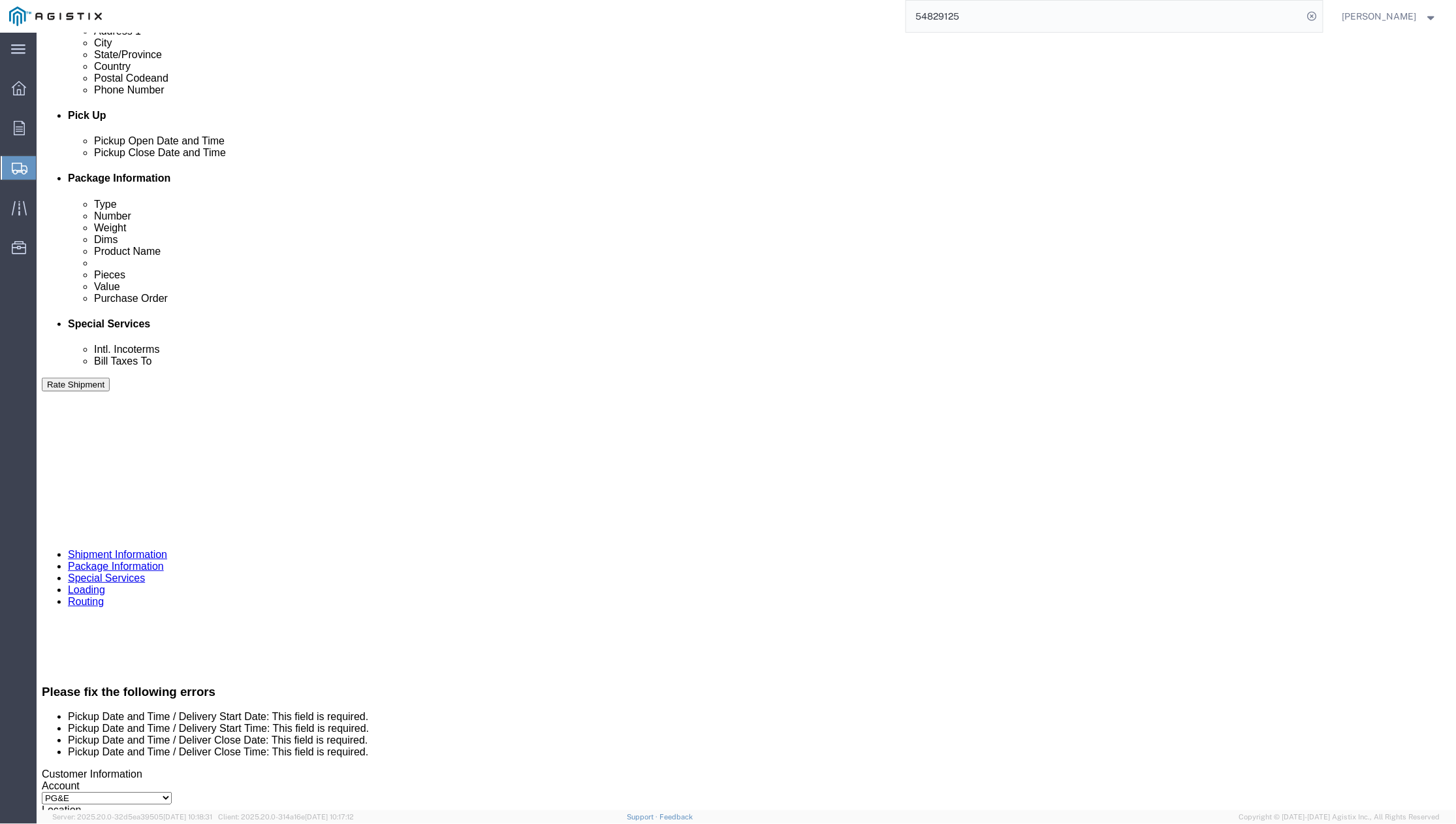
scroll to position [610, 0]
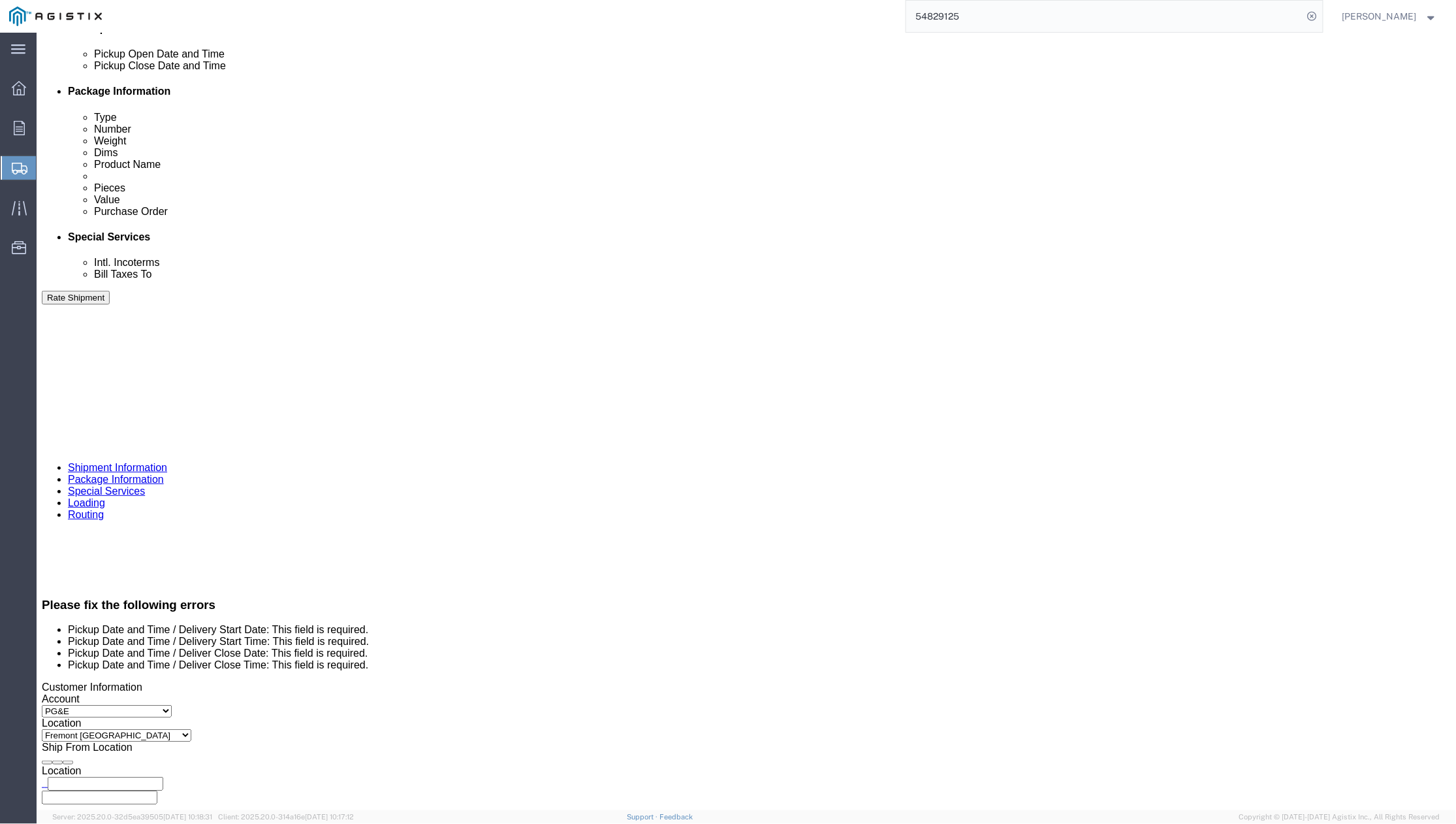
click div
click button "Apply"
click div "Delivery Start Date Delivery Start Time Deliver Open Date and Time [DATE] 7:00 …"
click div
click button "Apply"
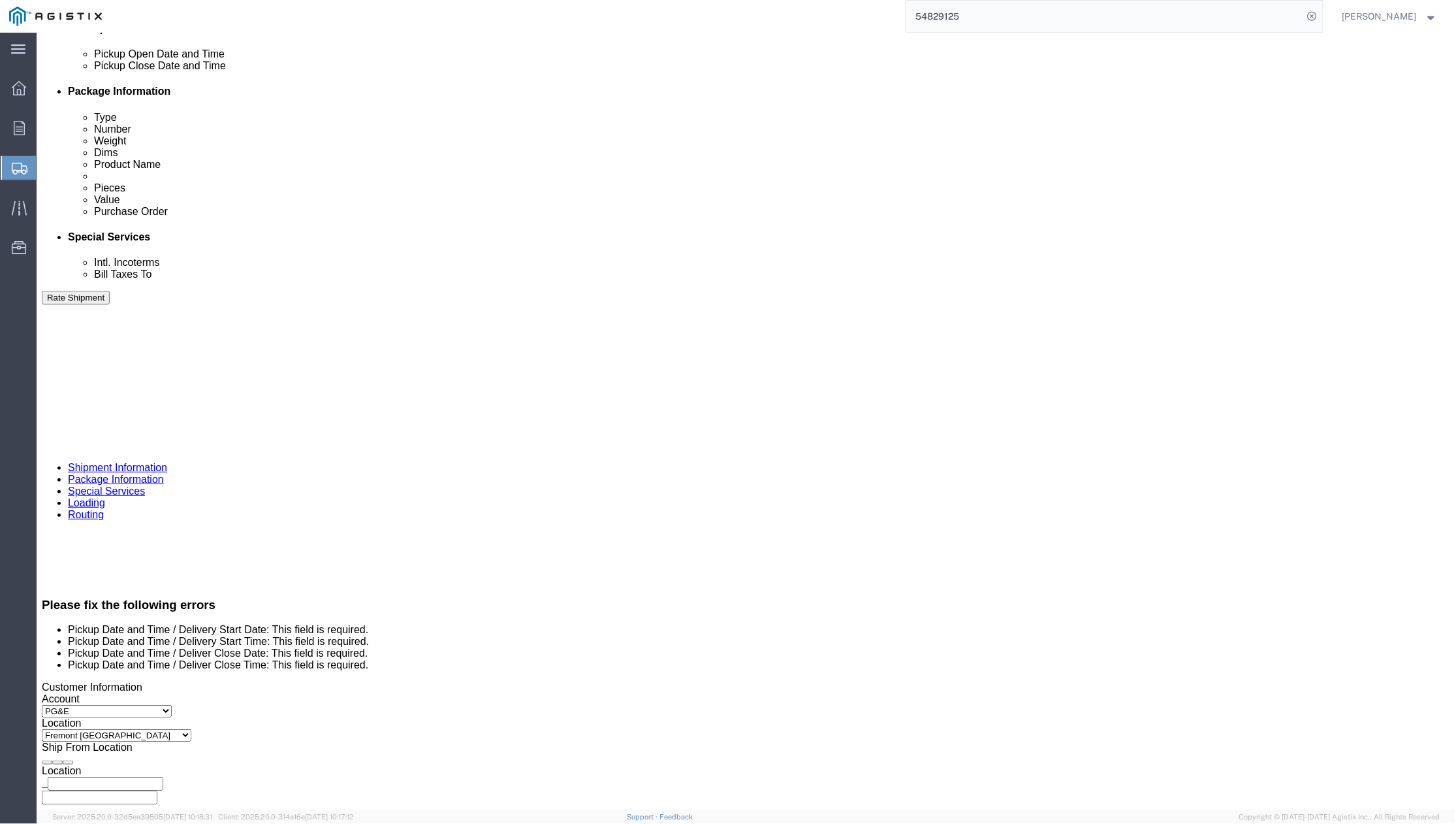
click button "Rate Shipment"
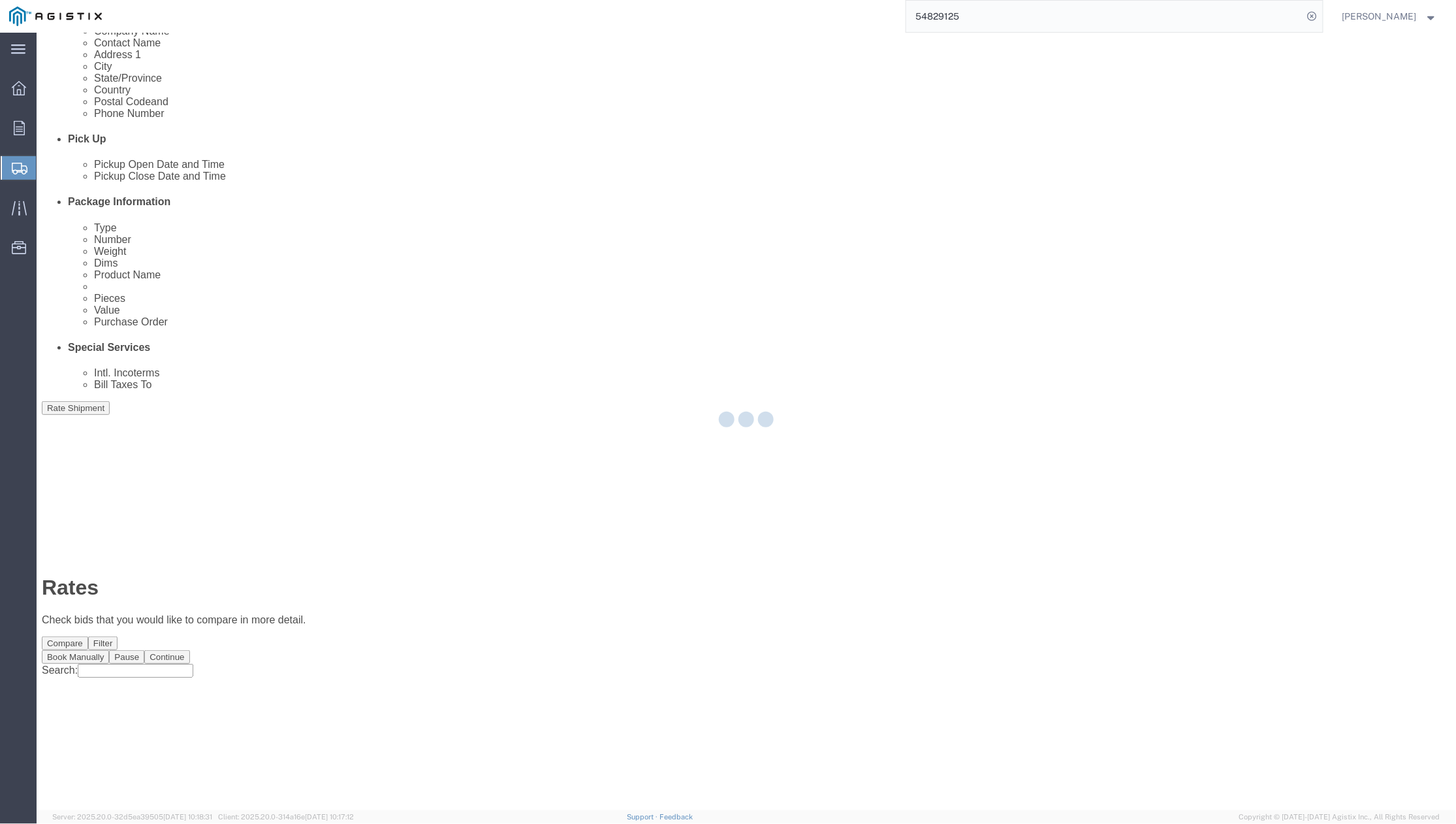
scroll to position [0, 0]
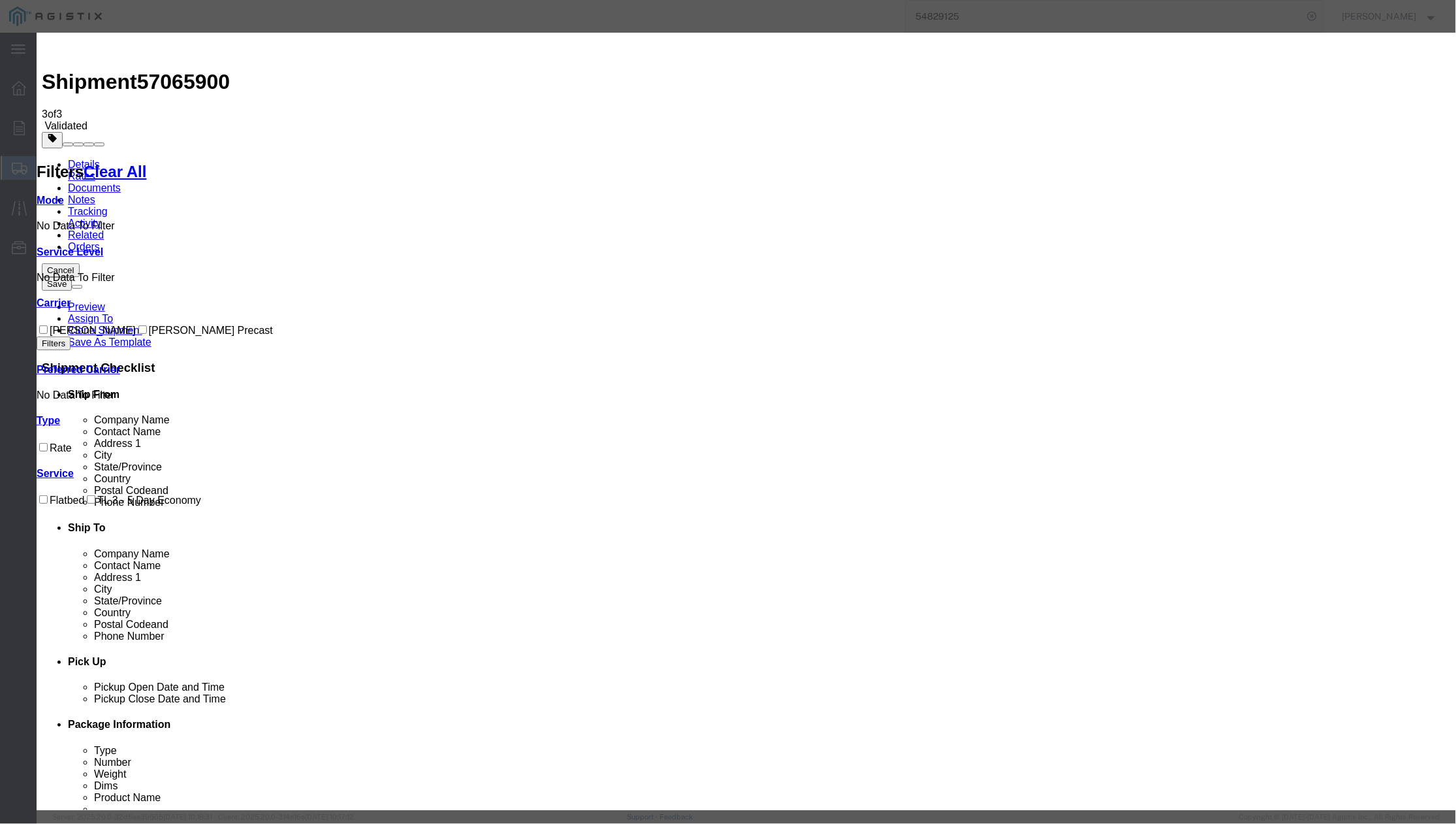
drag, startPoint x: 566, startPoint y: 161, endPoint x: 330, endPoint y: 144, distance: 236.6
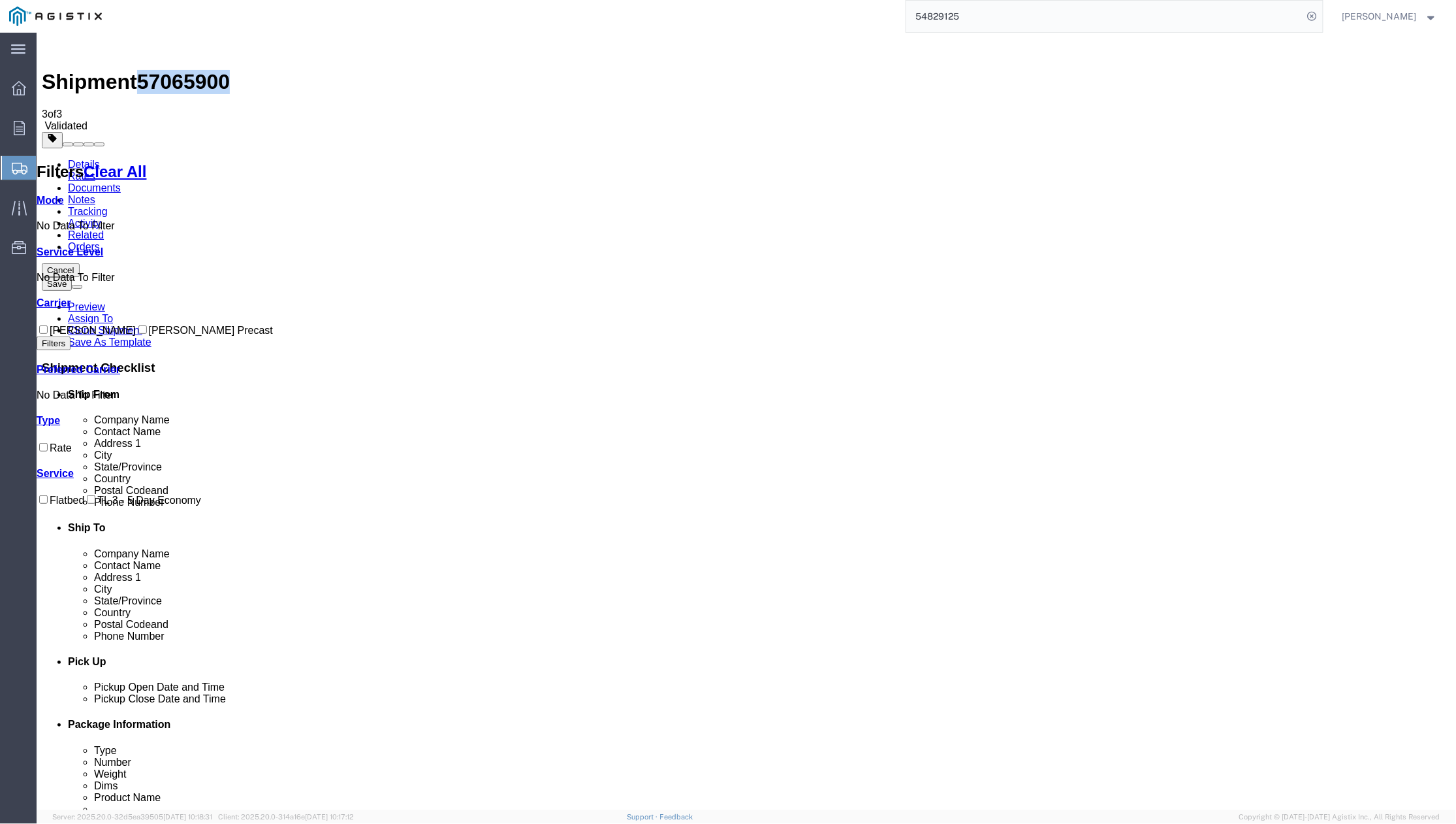
drag, startPoint x: 147, startPoint y: 48, endPoint x: 219, endPoint y: 52, distance: 72.1
click at [219, 52] on div "Shipment 57065900 3 of 3 Validated" at bounding box center [746, 84] width 1409 height 94
copy span "57065900"
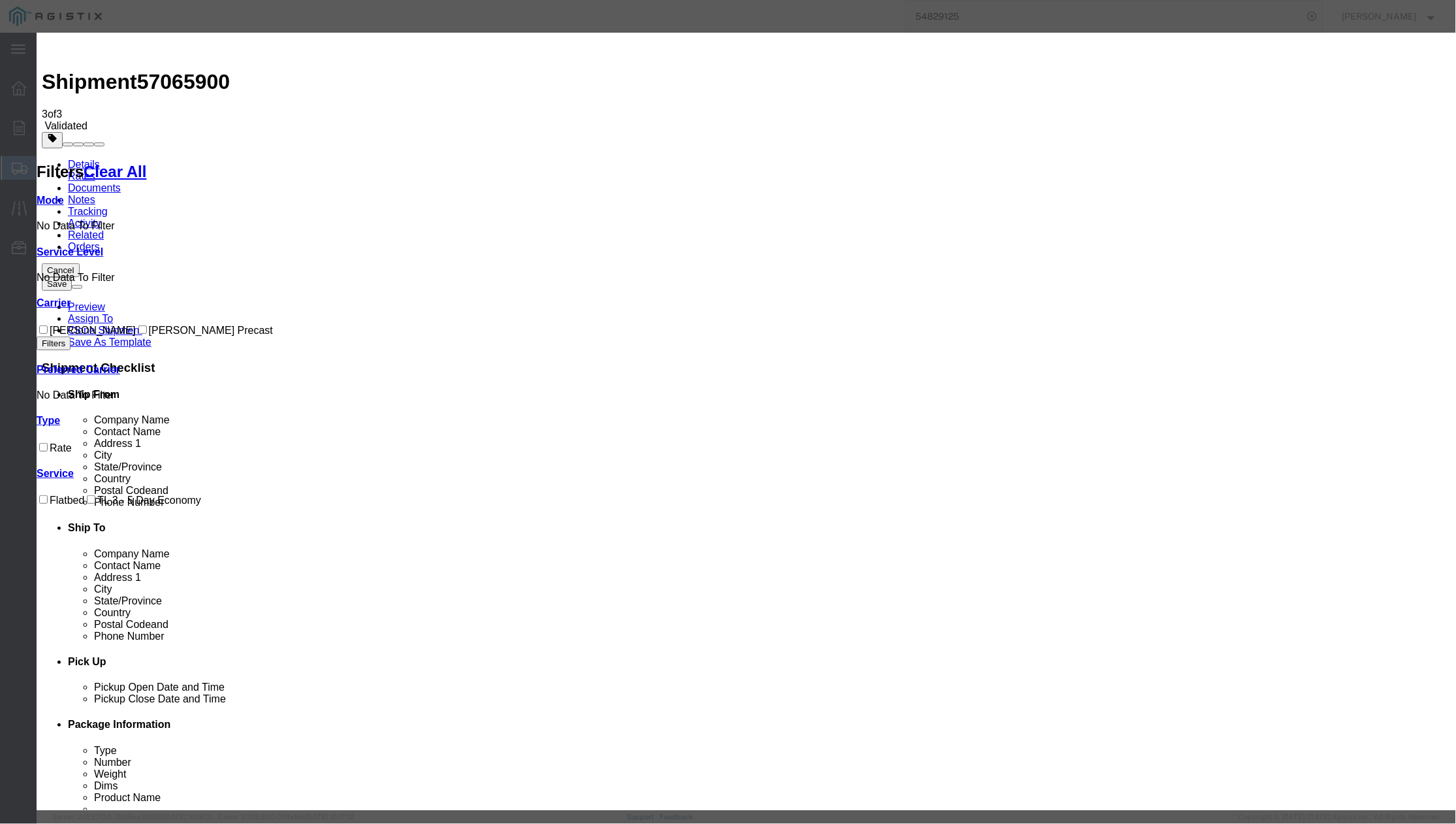
drag, startPoint x: 630, startPoint y: 125, endPoint x: 525, endPoint y: 126, distance: 105.0
paste input "57065900"
type input "57065900"
